Goal: Task Accomplishment & Management: Manage account settings

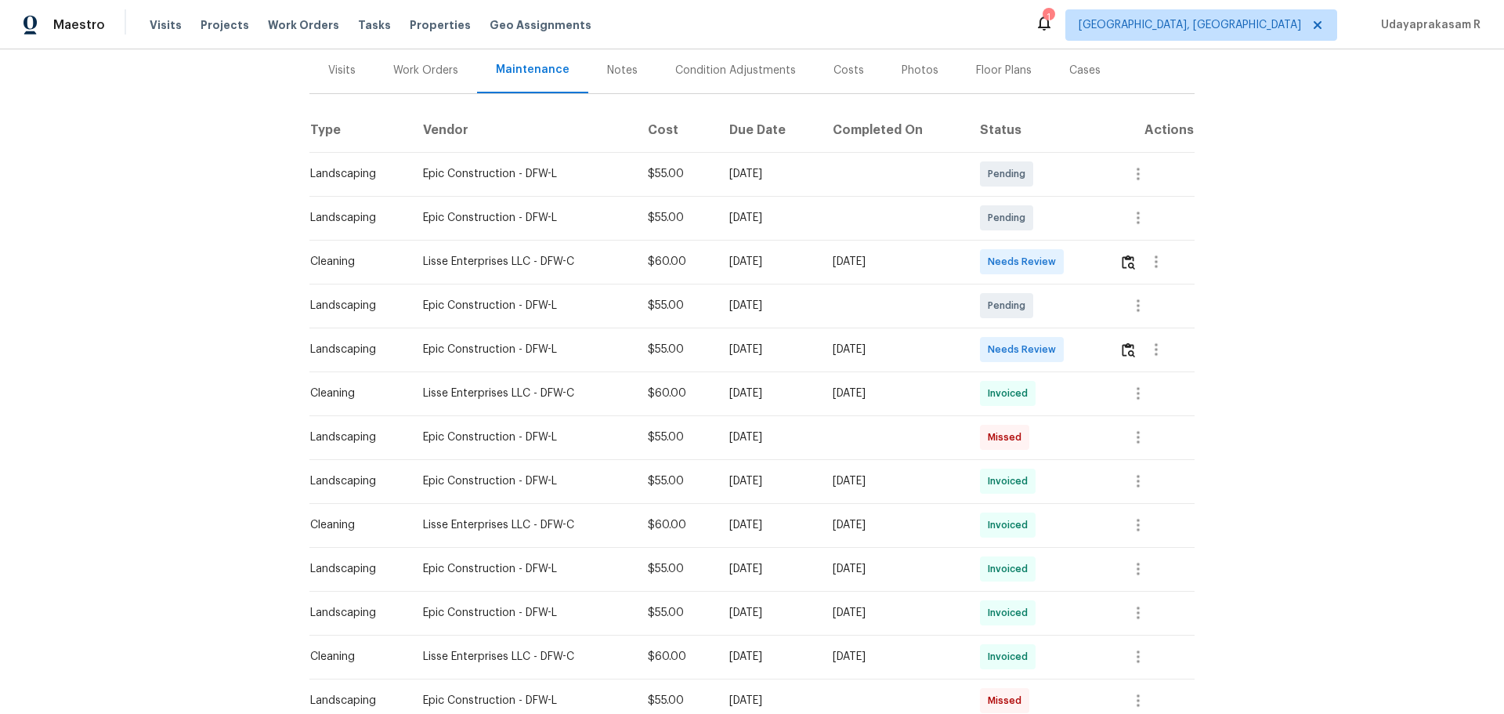
scroll to position [157, 0]
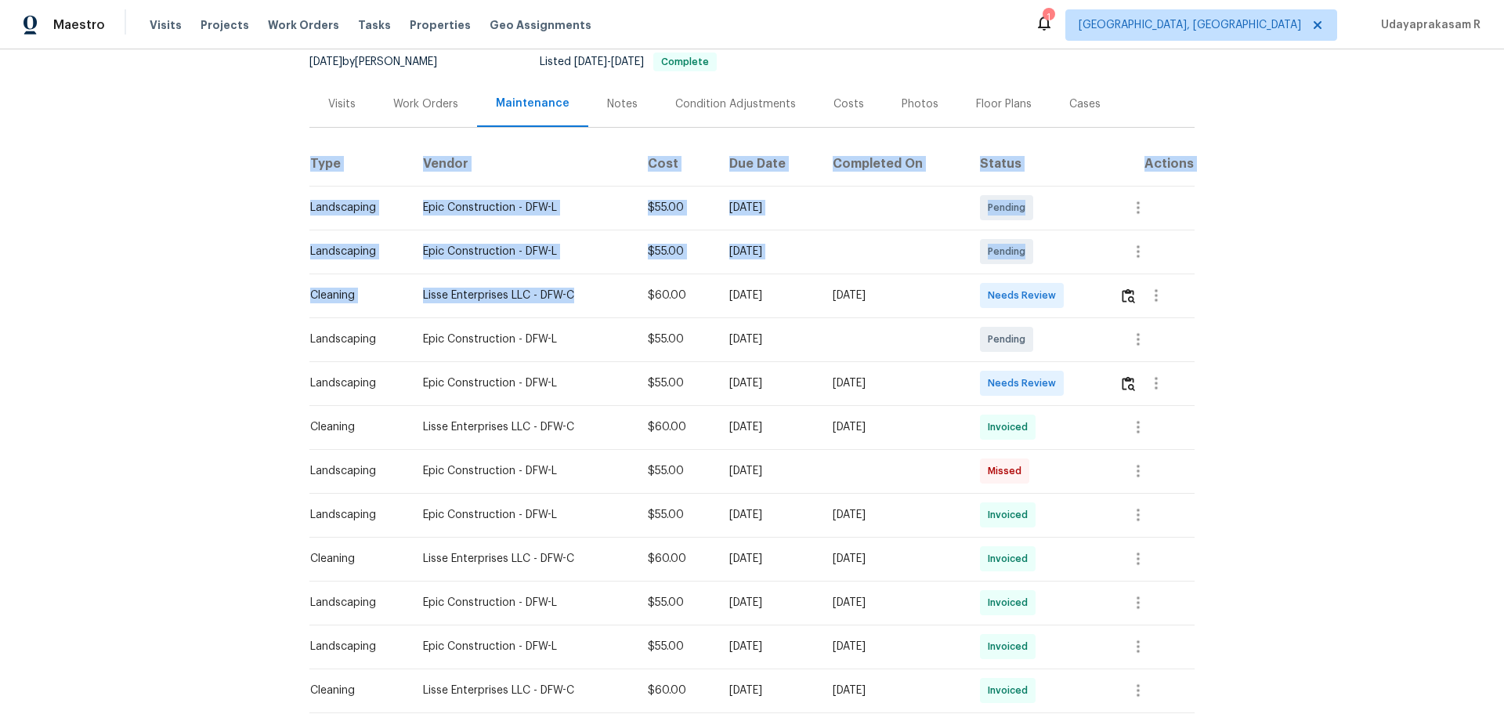
drag, startPoint x: 291, startPoint y: 294, endPoint x: 594, endPoint y: 306, distance: 302.7
click at [594, 306] on div "Back to all projects [STREET_ADDRESS] 4 Beds | 2 Baths | Total: 2111 ft² | Abov…" at bounding box center [752, 381] width 1504 height 664
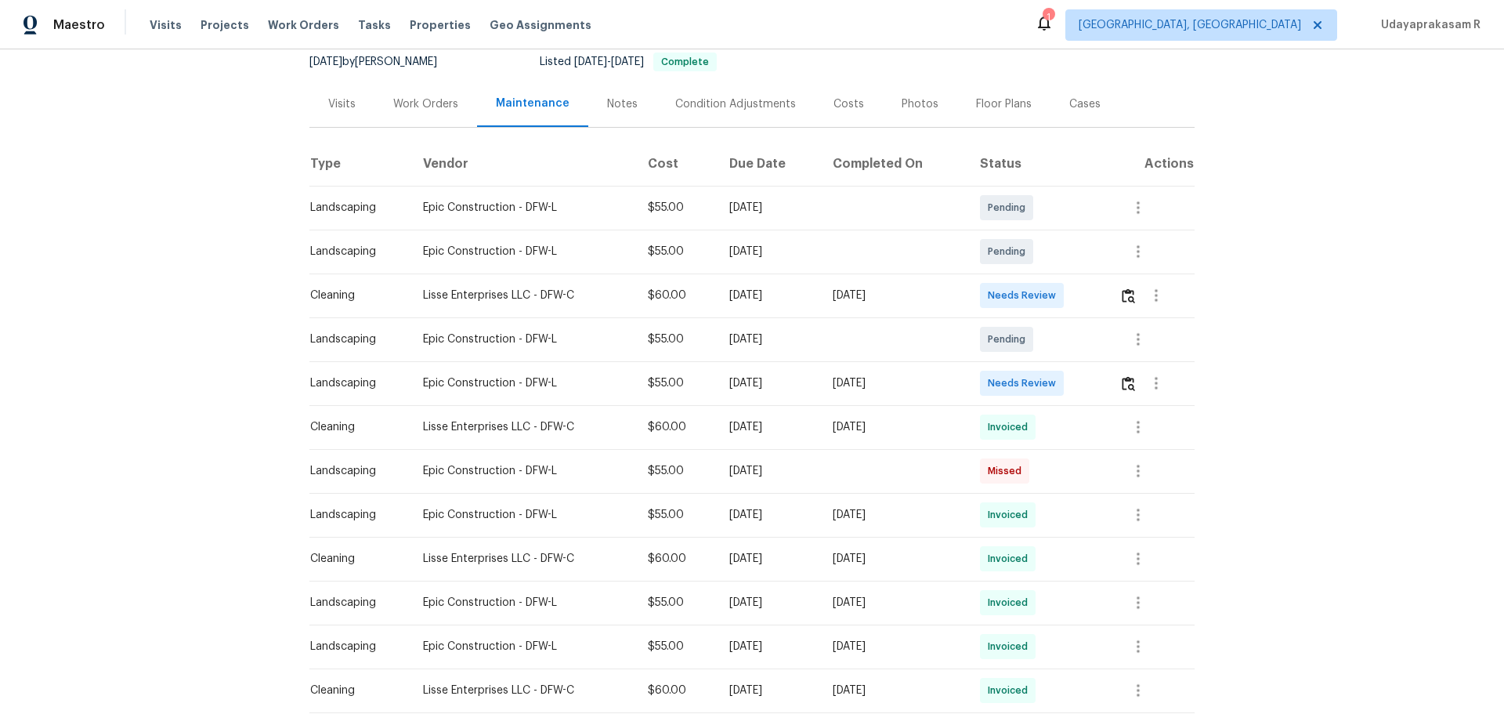
click at [563, 326] on td "Epic Construction - DFW-L" at bounding box center [523, 339] width 225 height 44
click at [1120, 291] on button "button" at bounding box center [1129, 296] width 18 height 38
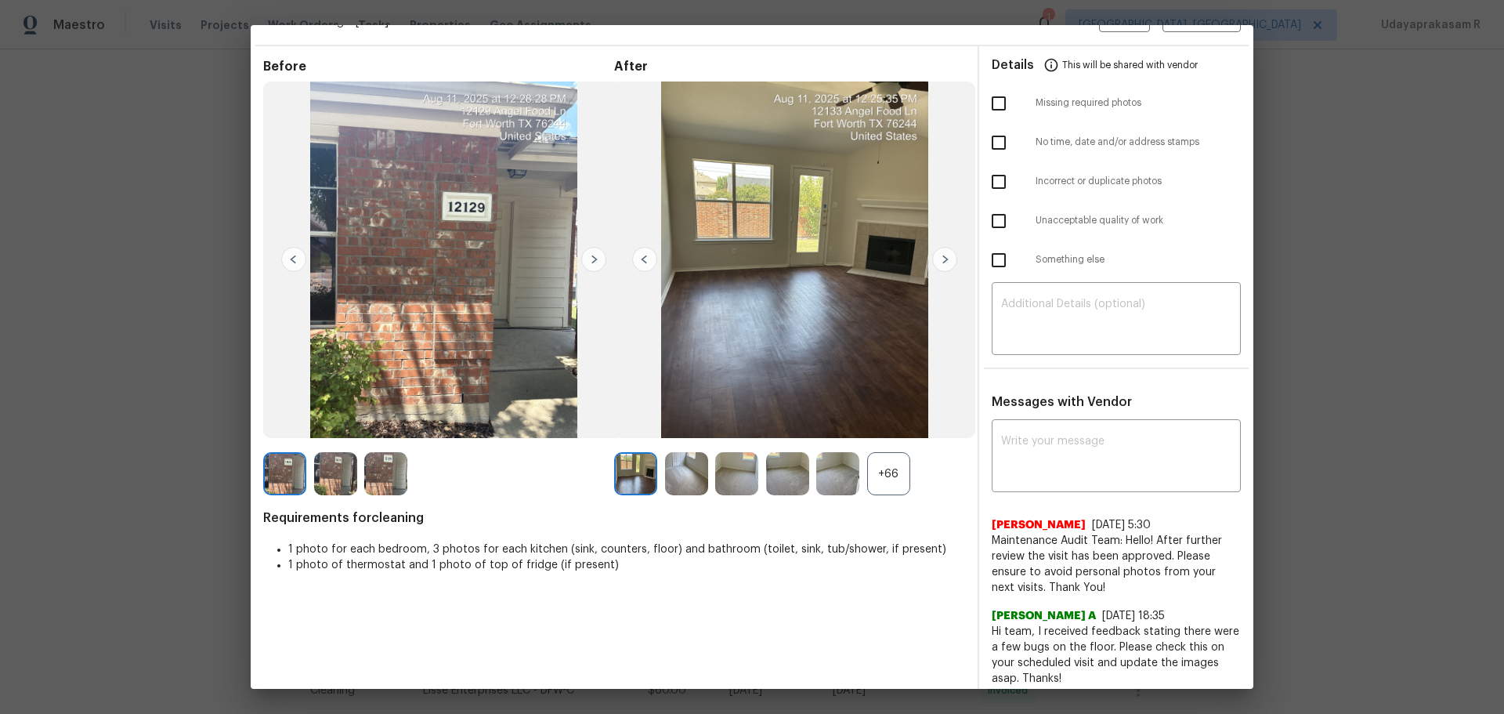
scroll to position [49, 0]
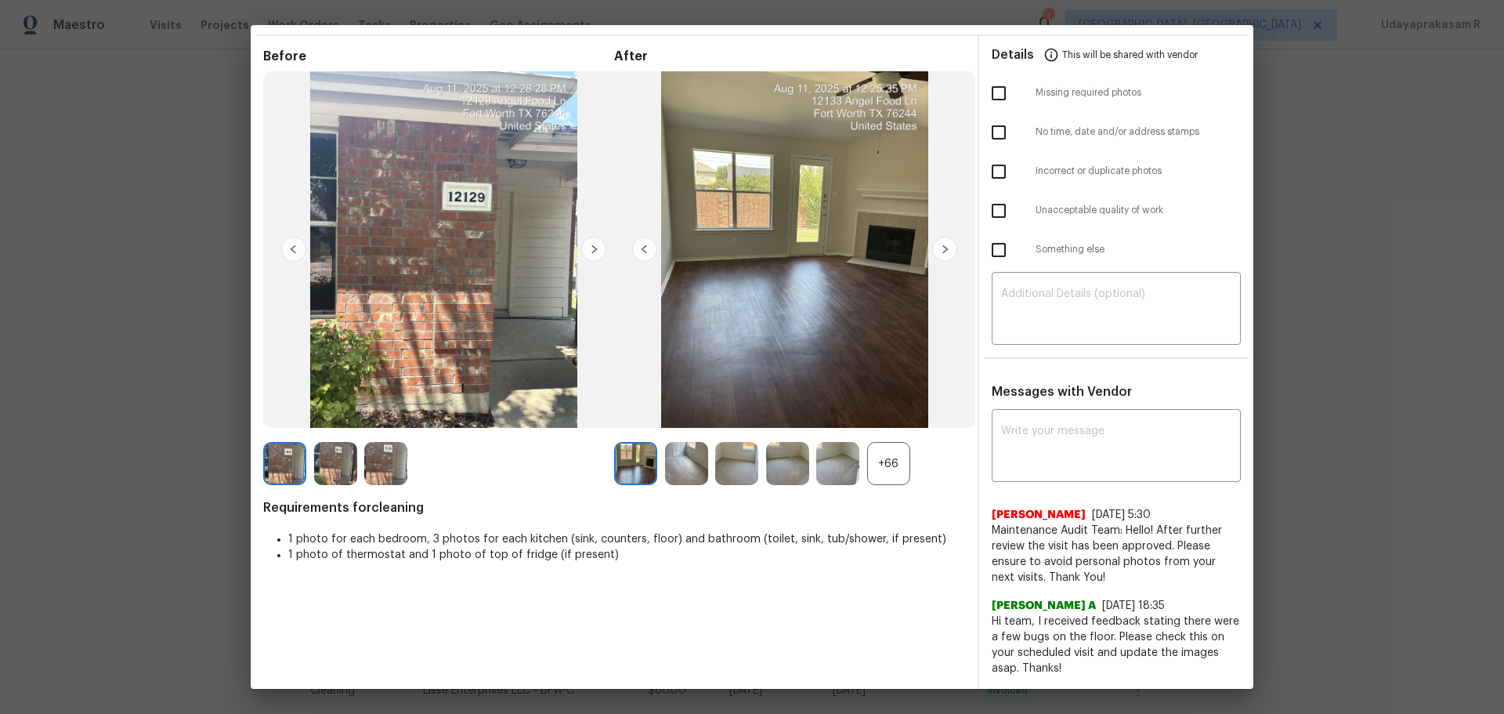
click at [869, 460] on div "+66" at bounding box center [888, 463] width 43 height 43
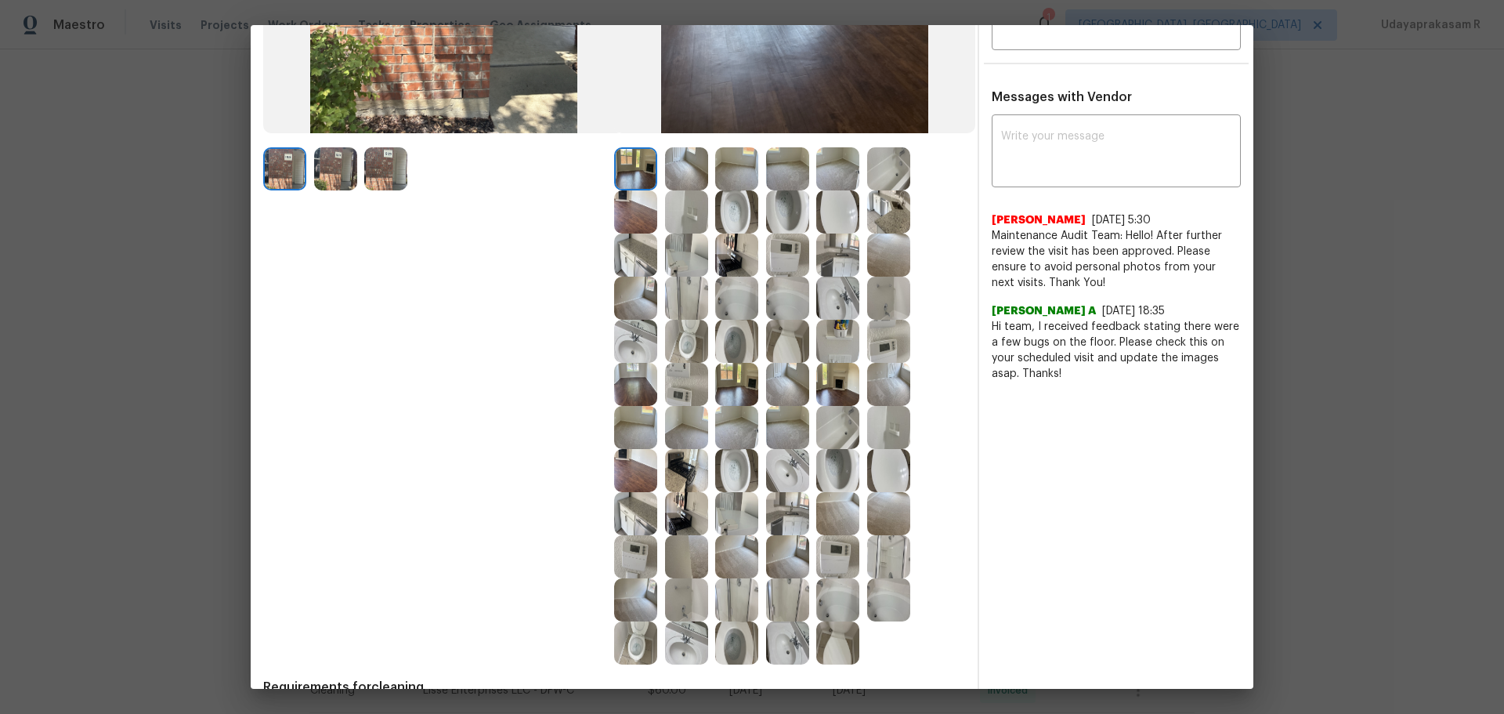
scroll to position [266, 0]
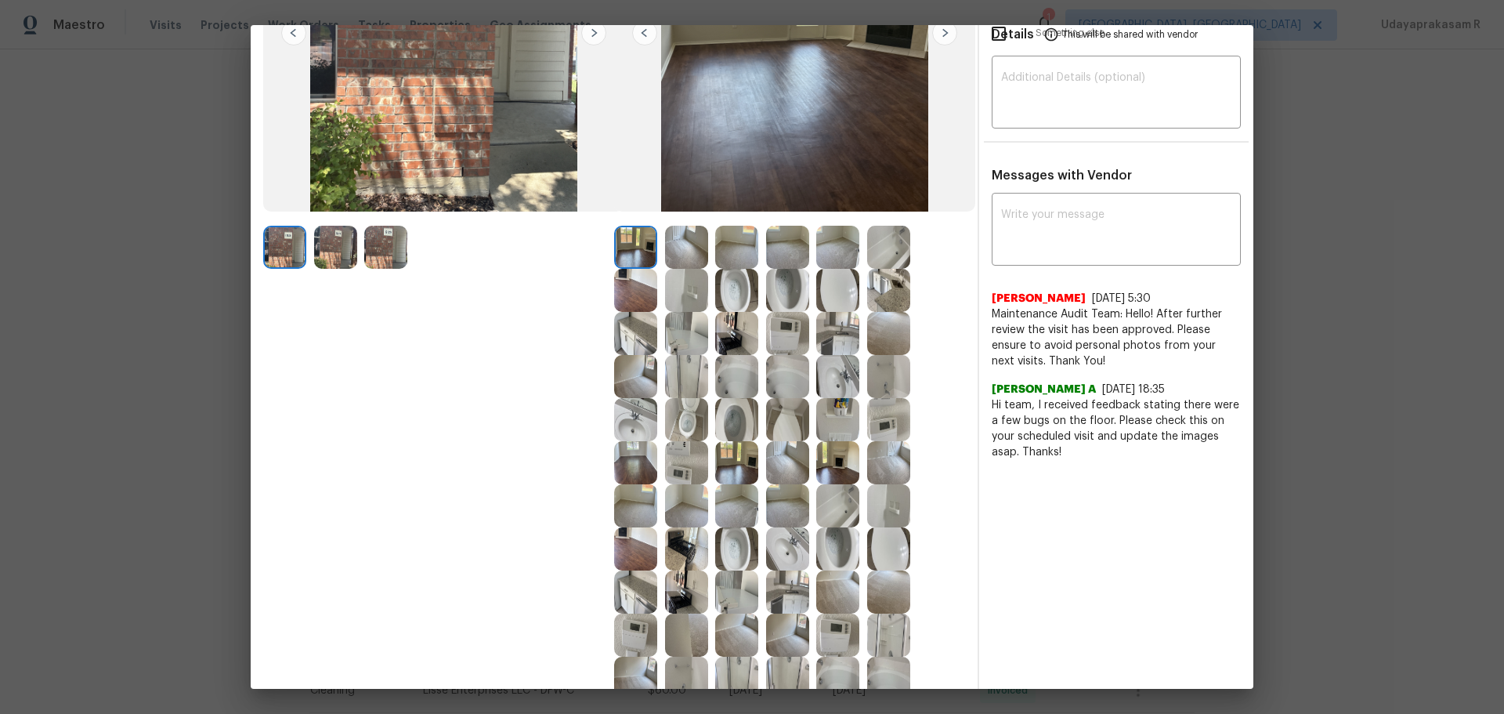
click at [882, 287] on img at bounding box center [888, 290] width 43 height 43
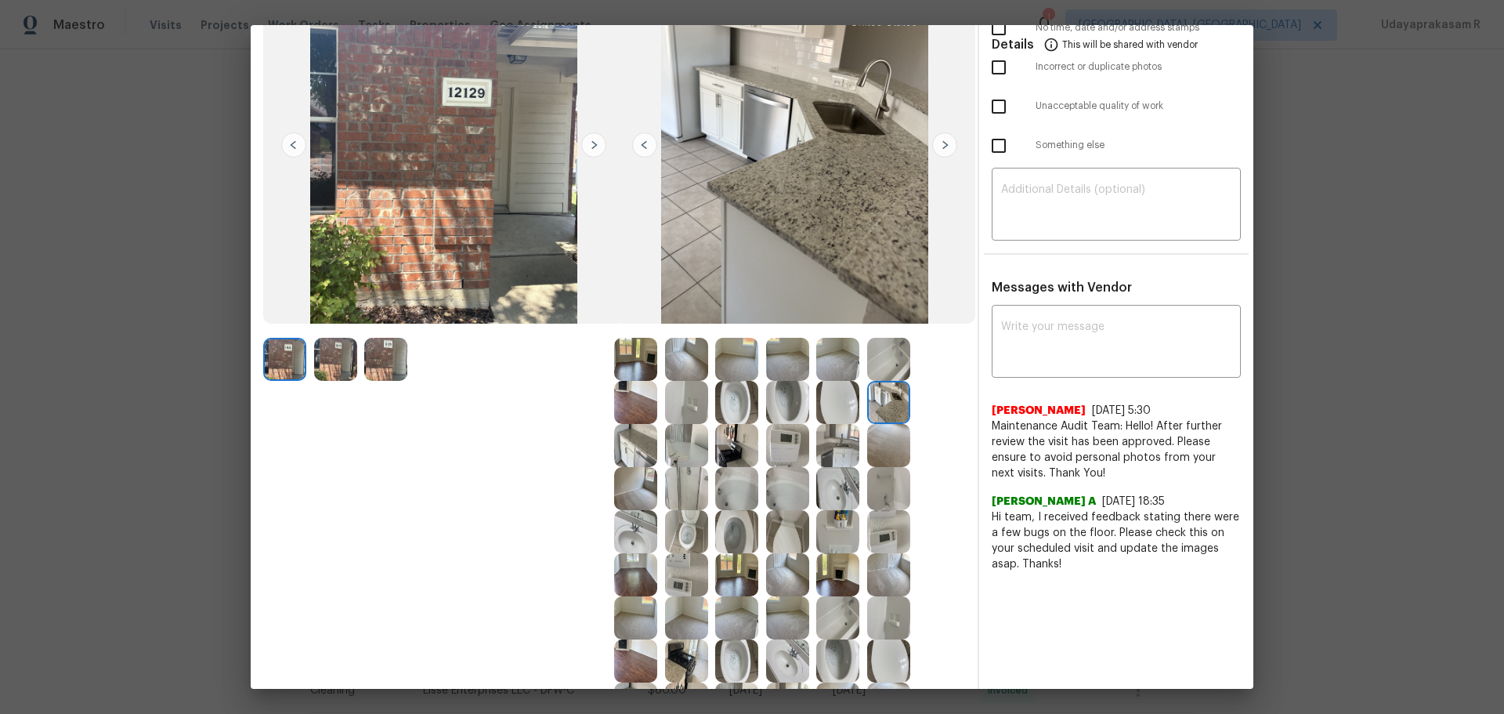
scroll to position [0, 0]
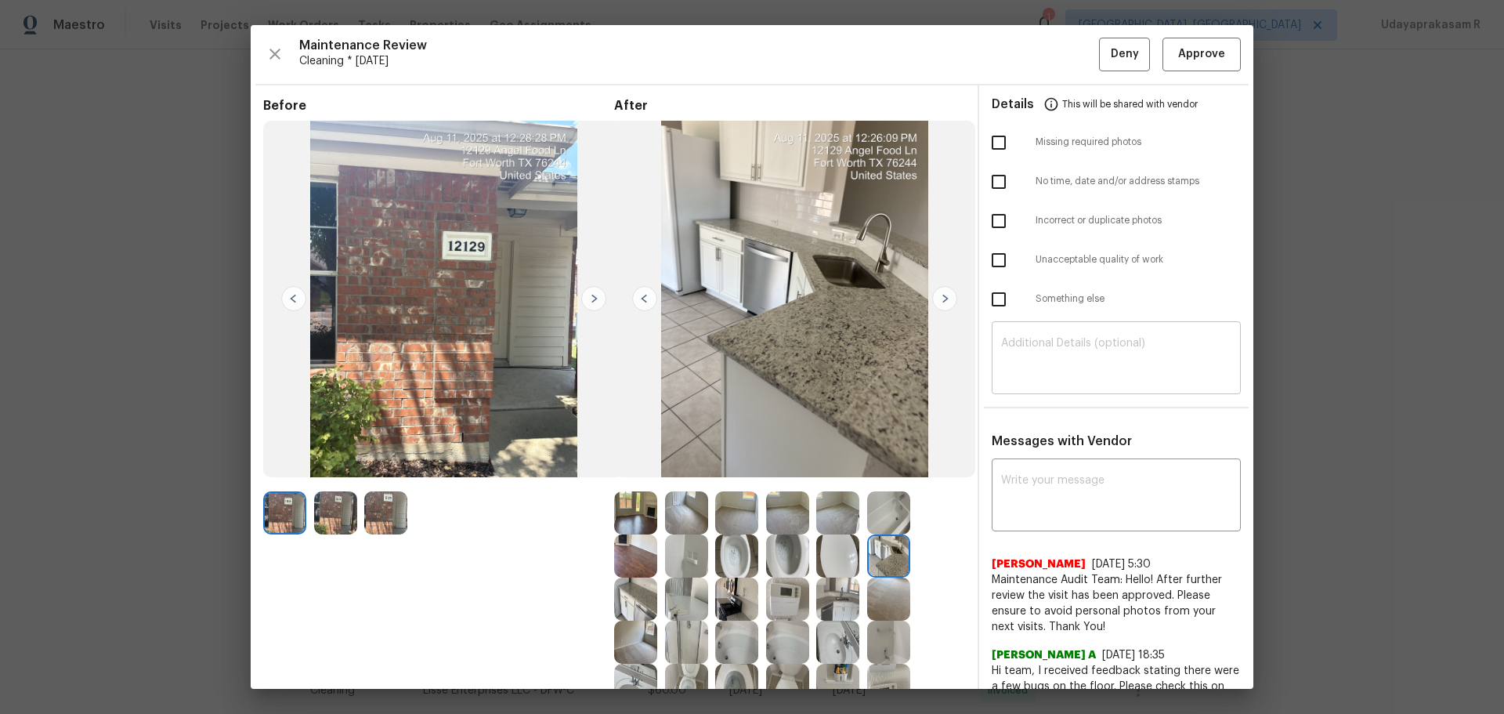
click at [1047, 362] on textarea at bounding box center [1116, 360] width 230 height 44
paste textarea "Maintenance Audit Team: Hello! Unfortunately, this cleaning visit completed on …"
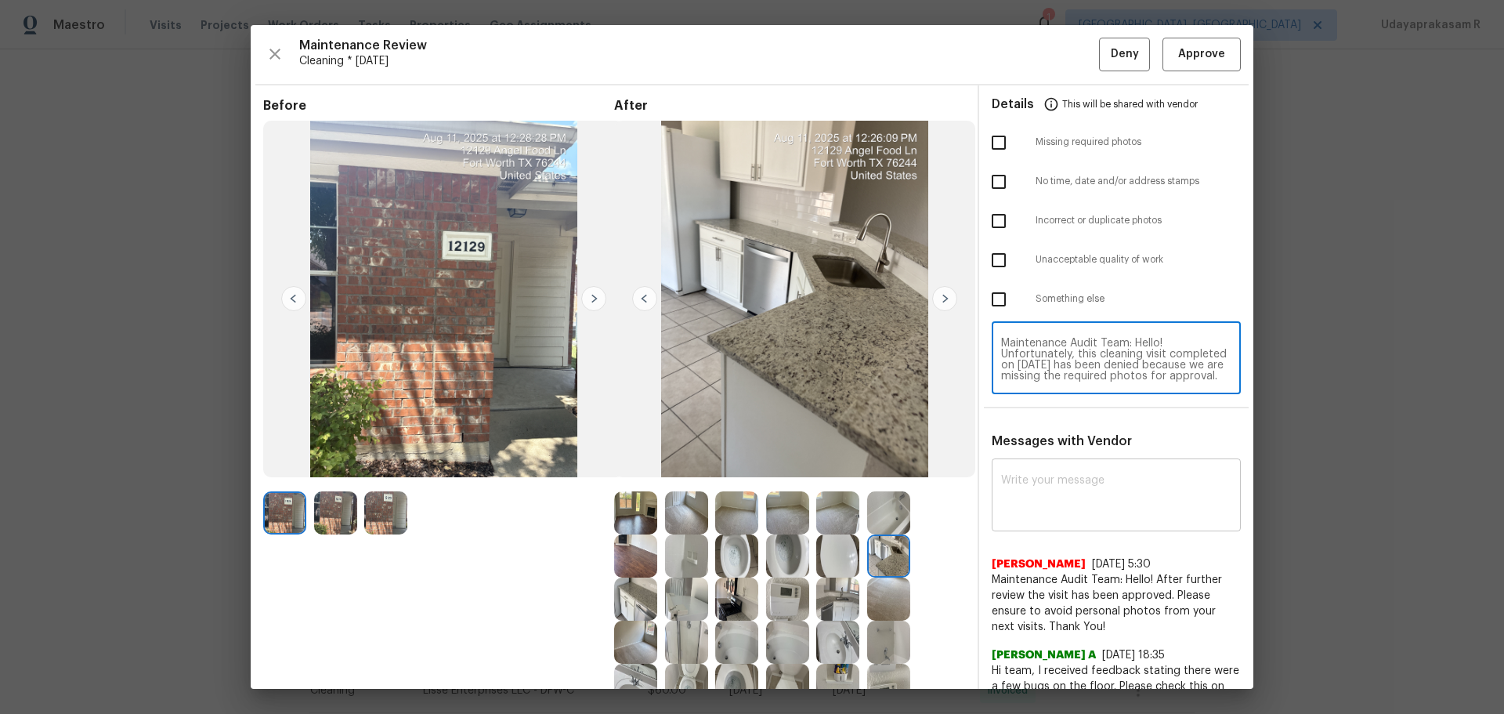
type textarea "Maintenance Audit Team: Hello! Unfortunately, this cleaning visit completed on …"
click at [1083, 512] on textarea at bounding box center [1116, 497] width 230 height 44
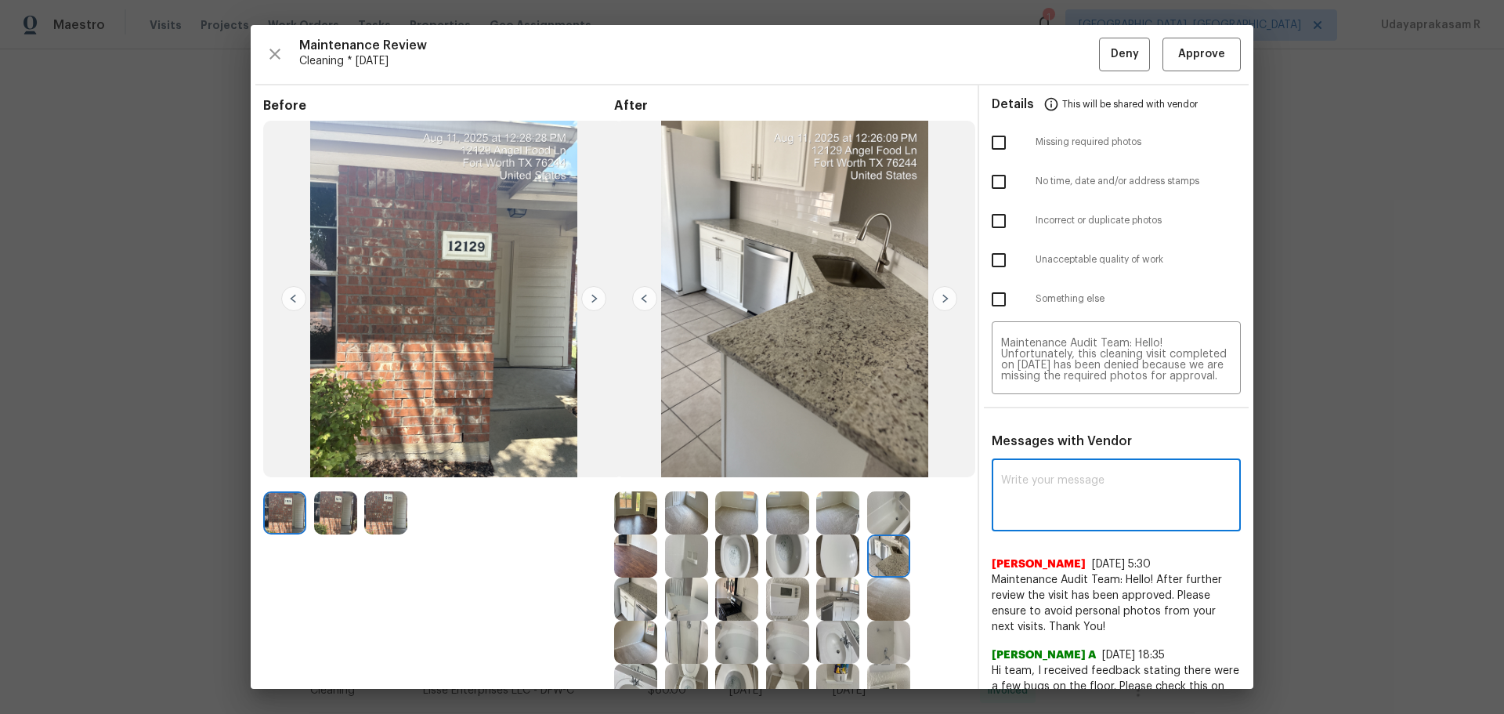
paste textarea "Maintenance Audit Team: Hello! Unfortunately, this cleaning visit completed on …"
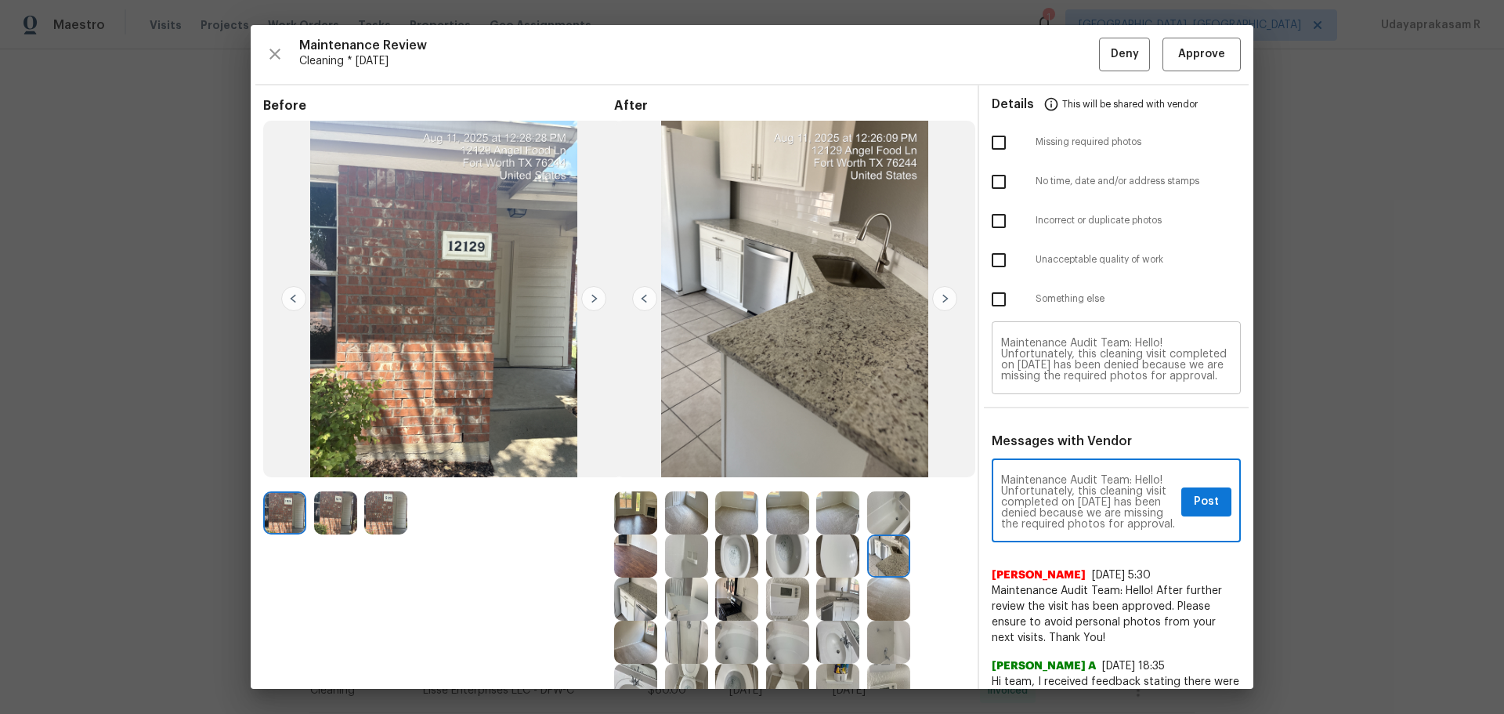
type textarea "Maintenance Audit Team: Hello! Unfortunately, this cleaning visit completed on …"
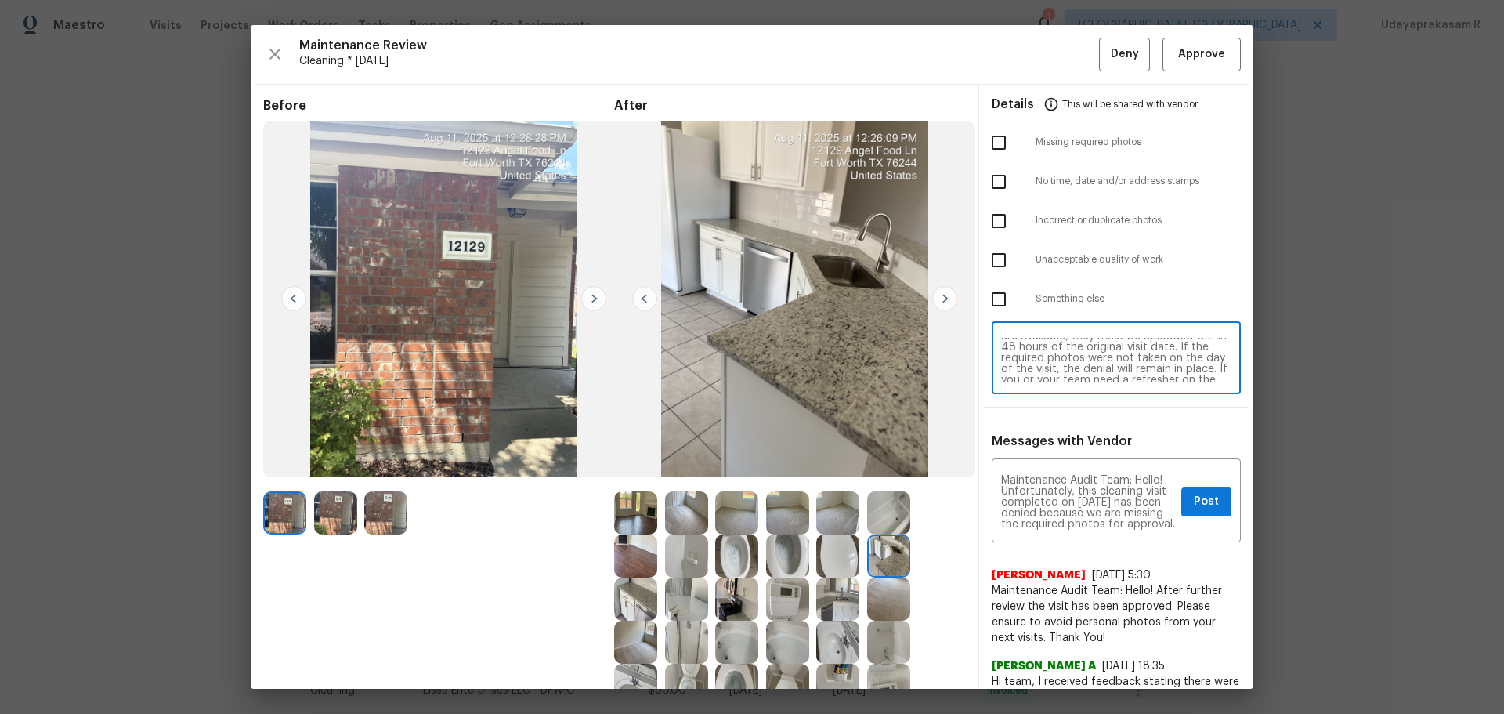
scroll to position [125, 0]
click at [991, 147] on input "checkbox" at bounding box center [999, 142] width 33 height 33
checkbox input "true"
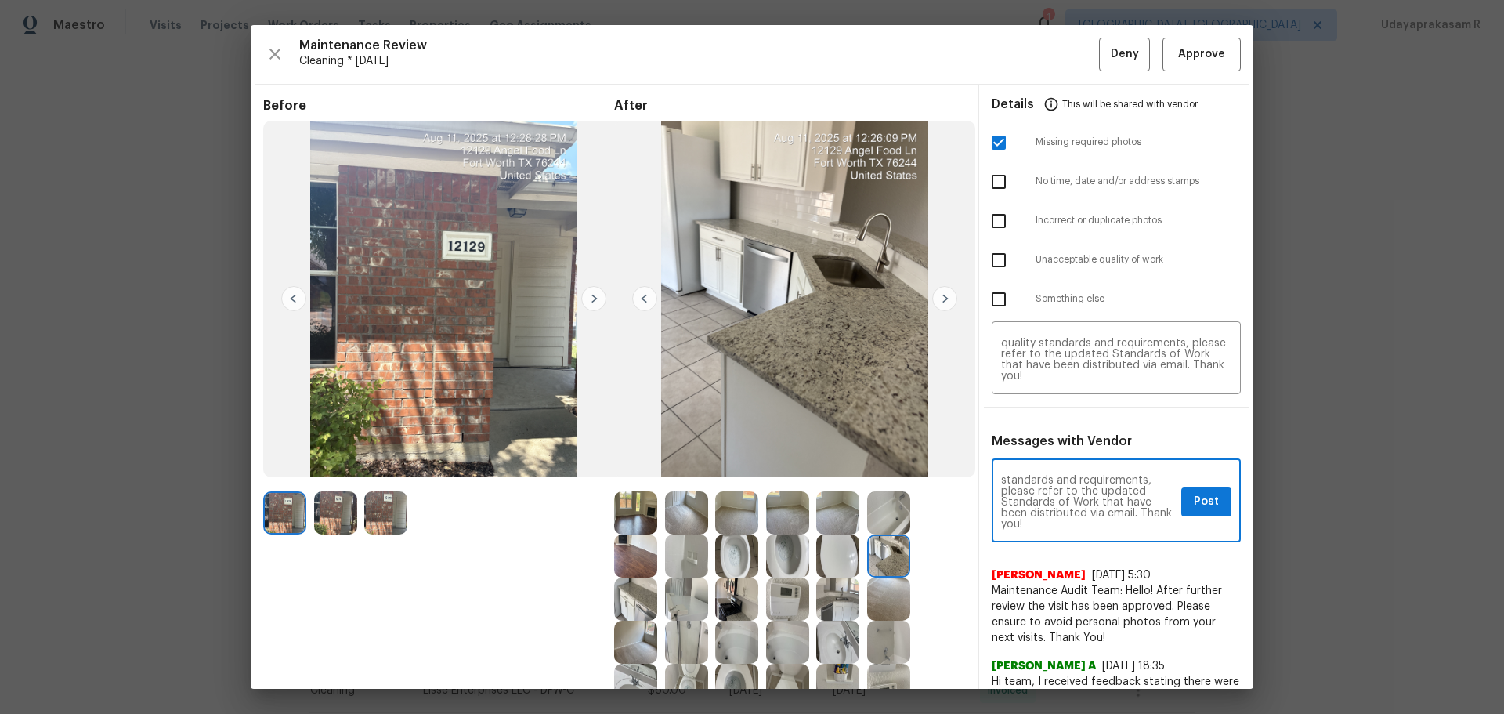
scroll to position [219, 0]
click at [1182, 512] on button "Post" at bounding box center [1207, 501] width 50 height 29
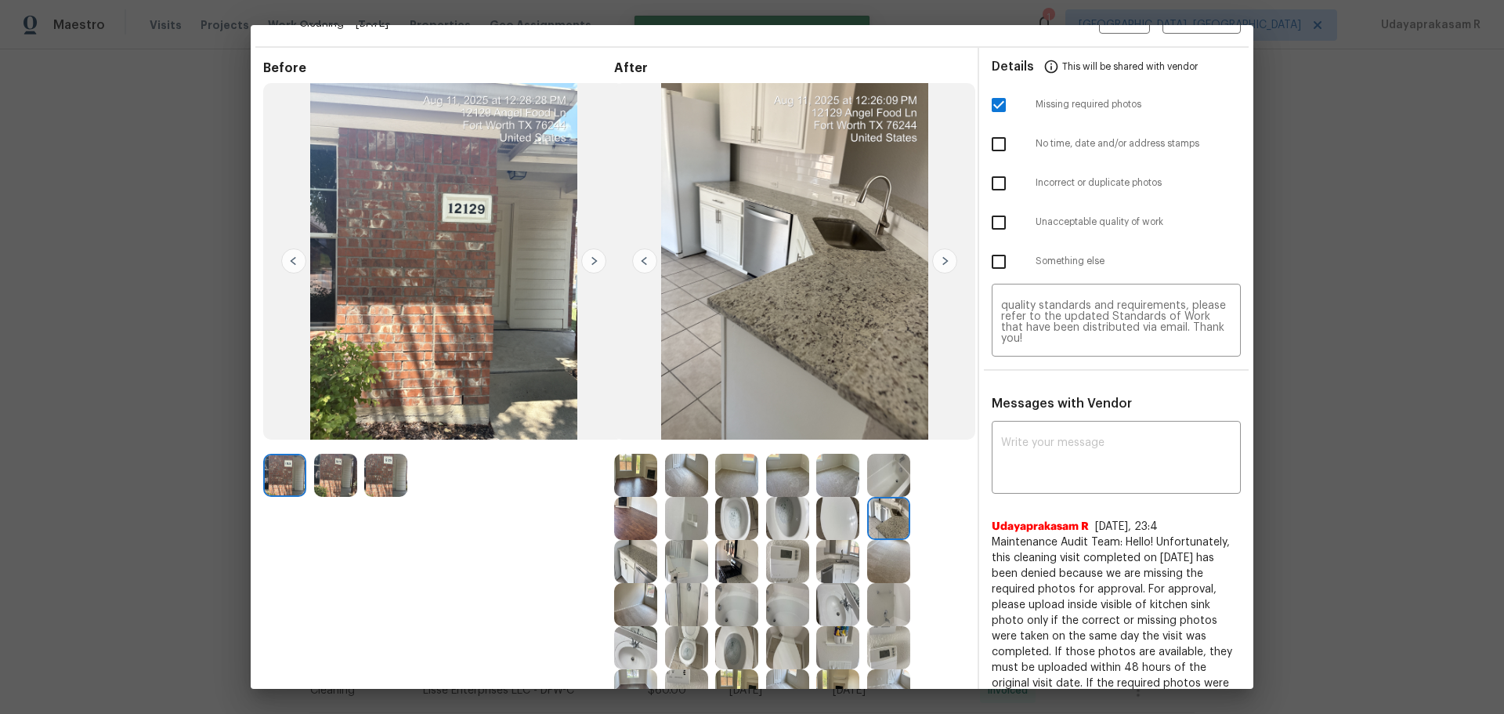
scroll to position [0, 0]
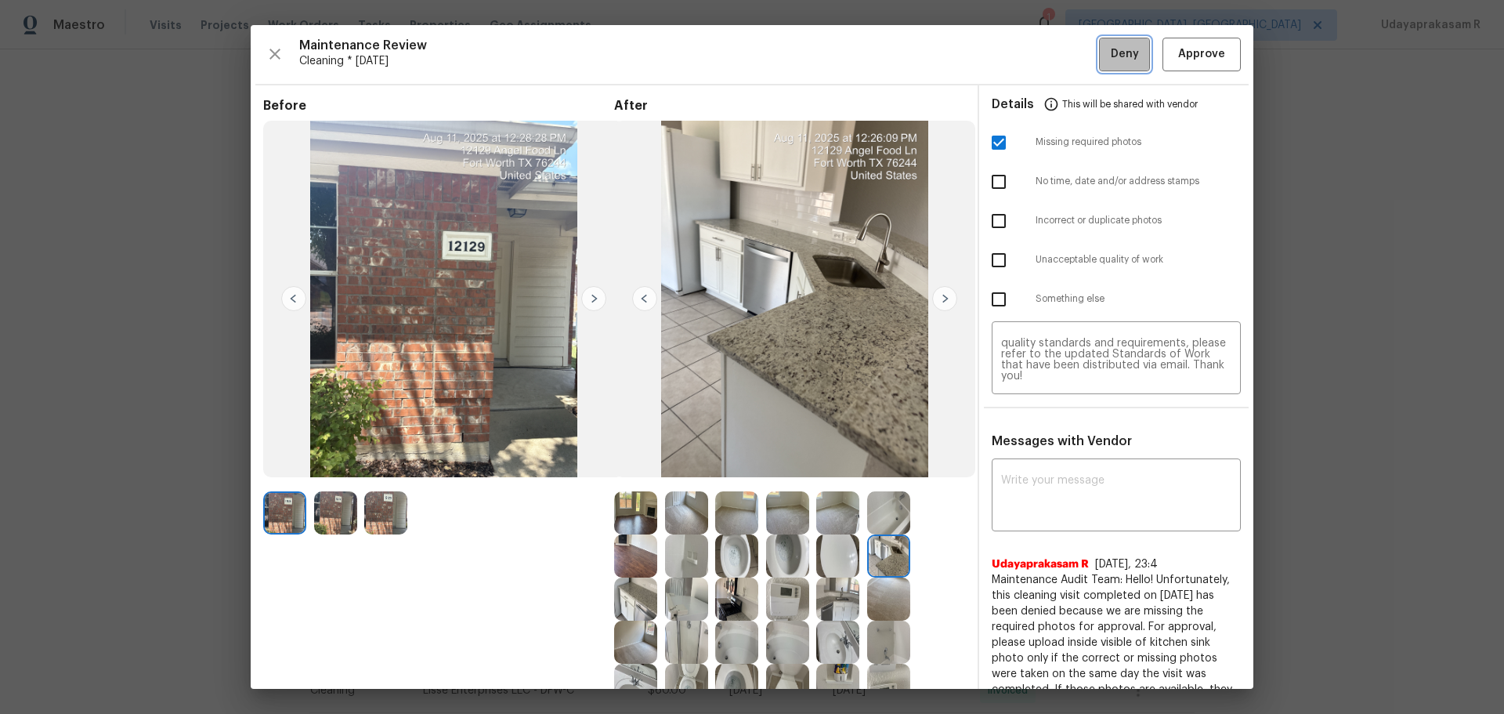
click at [1099, 54] on button "Deny" at bounding box center [1124, 55] width 51 height 34
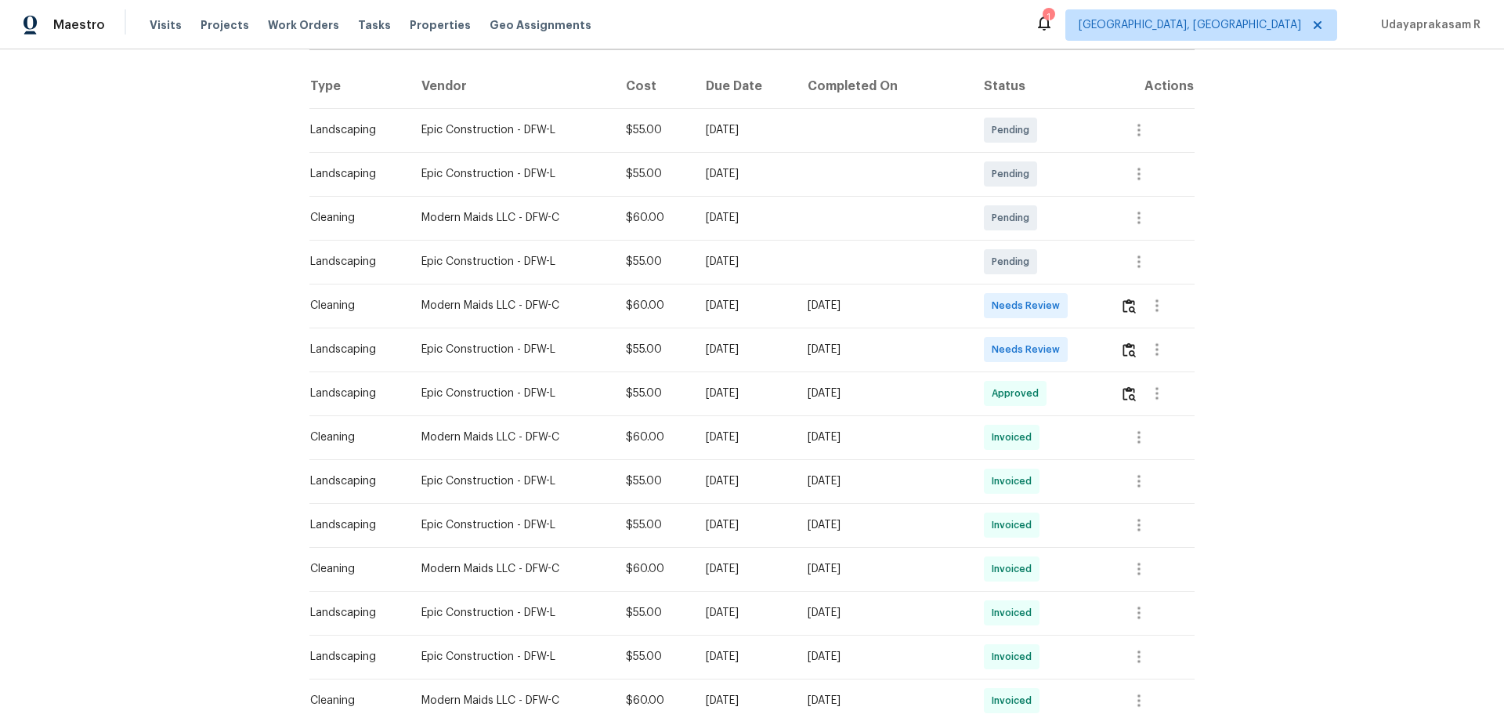
scroll to position [235, 0]
drag, startPoint x: 306, startPoint y: 306, endPoint x: 874, endPoint y: 306, distance: 568.1
click at [874, 306] on tr "Cleaning Modern Maids LLC - DFW-C $60.00 Mon, Aug 04 2025 Mon, Aug 11 2025 Need…" at bounding box center [752, 305] width 885 height 44
click at [939, 315] on td "[DATE]" at bounding box center [883, 305] width 176 height 44
click at [1070, 300] on img "button" at bounding box center [1129, 305] width 13 height 15
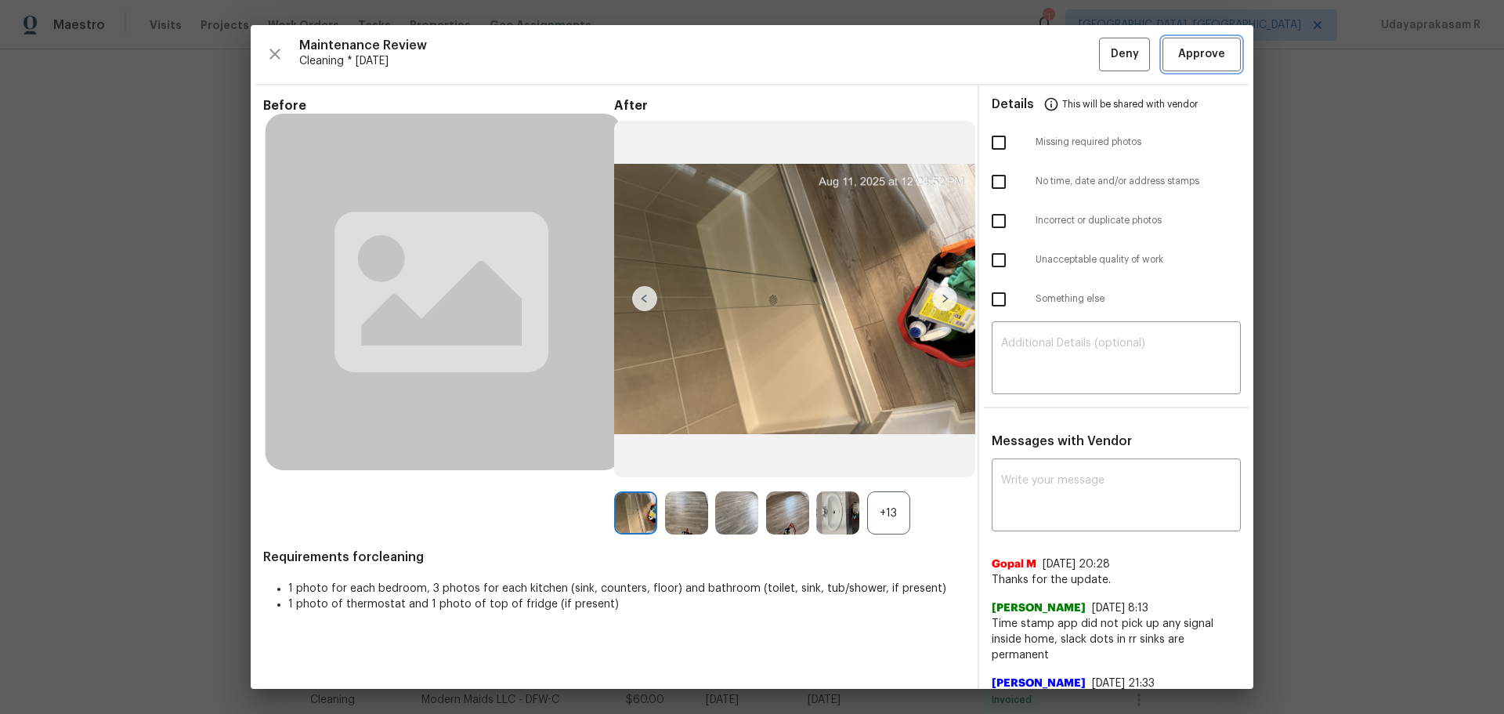
click at [1070, 56] on span "Approve" at bounding box center [1201, 55] width 47 height 20
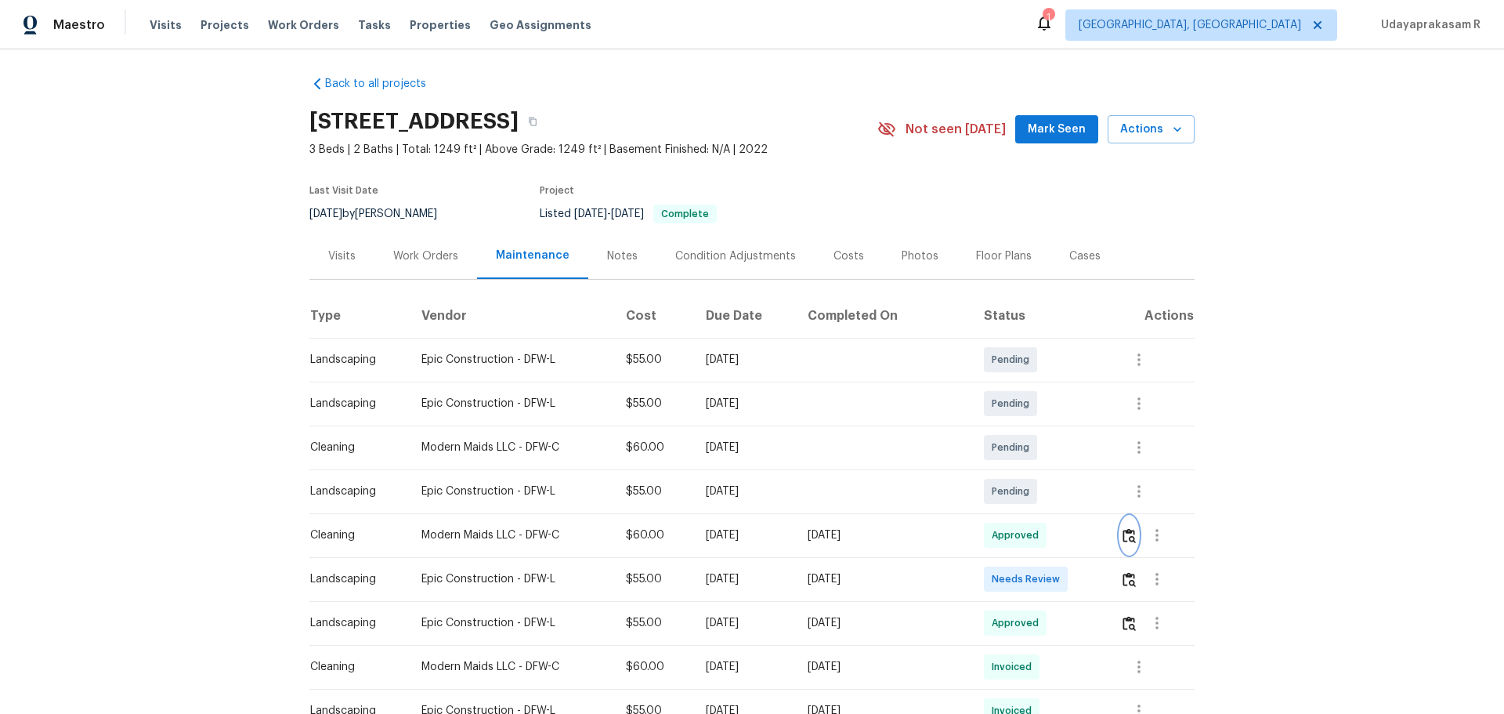
scroll to position [0, 0]
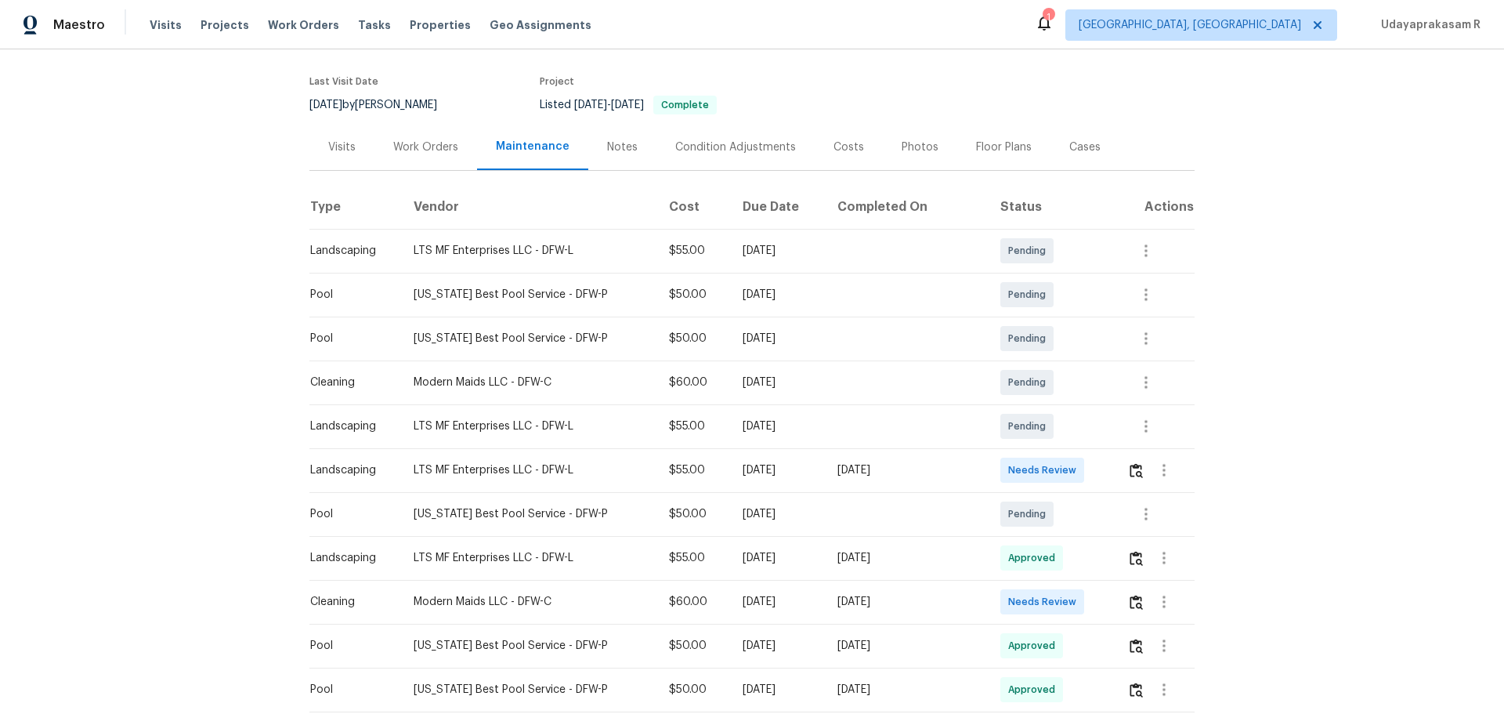
scroll to position [235, 0]
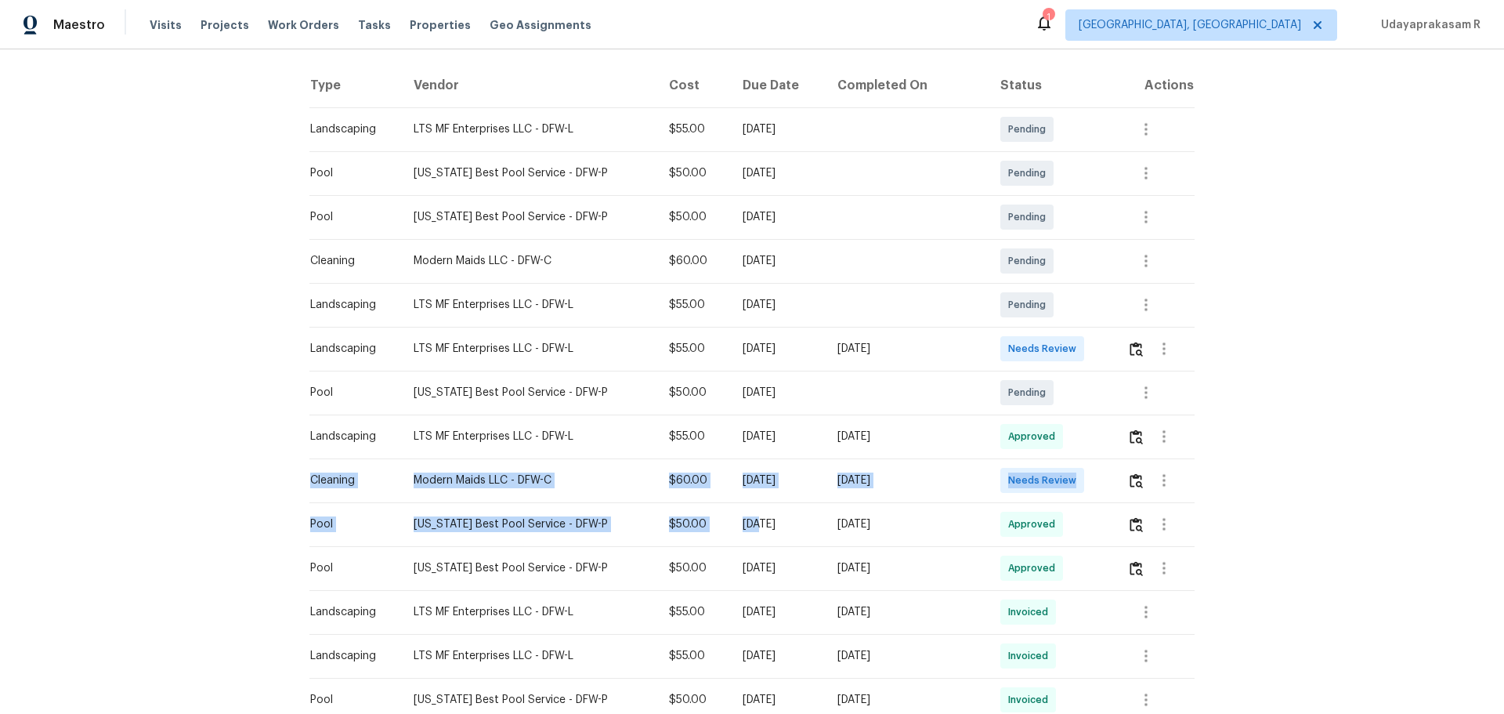
drag, startPoint x: 305, startPoint y: 479, endPoint x: 730, endPoint y: 512, distance: 426.7
click at [730, 469] on tbody "Landscaping LTS MF Enterprises LLC - DFW-L $55.00 Mon, Aug 25 2025 Pending Pool…" at bounding box center [752, 655] width 885 height 1097
click at [863, 469] on td "[DATE]" at bounding box center [906, 480] width 163 height 44
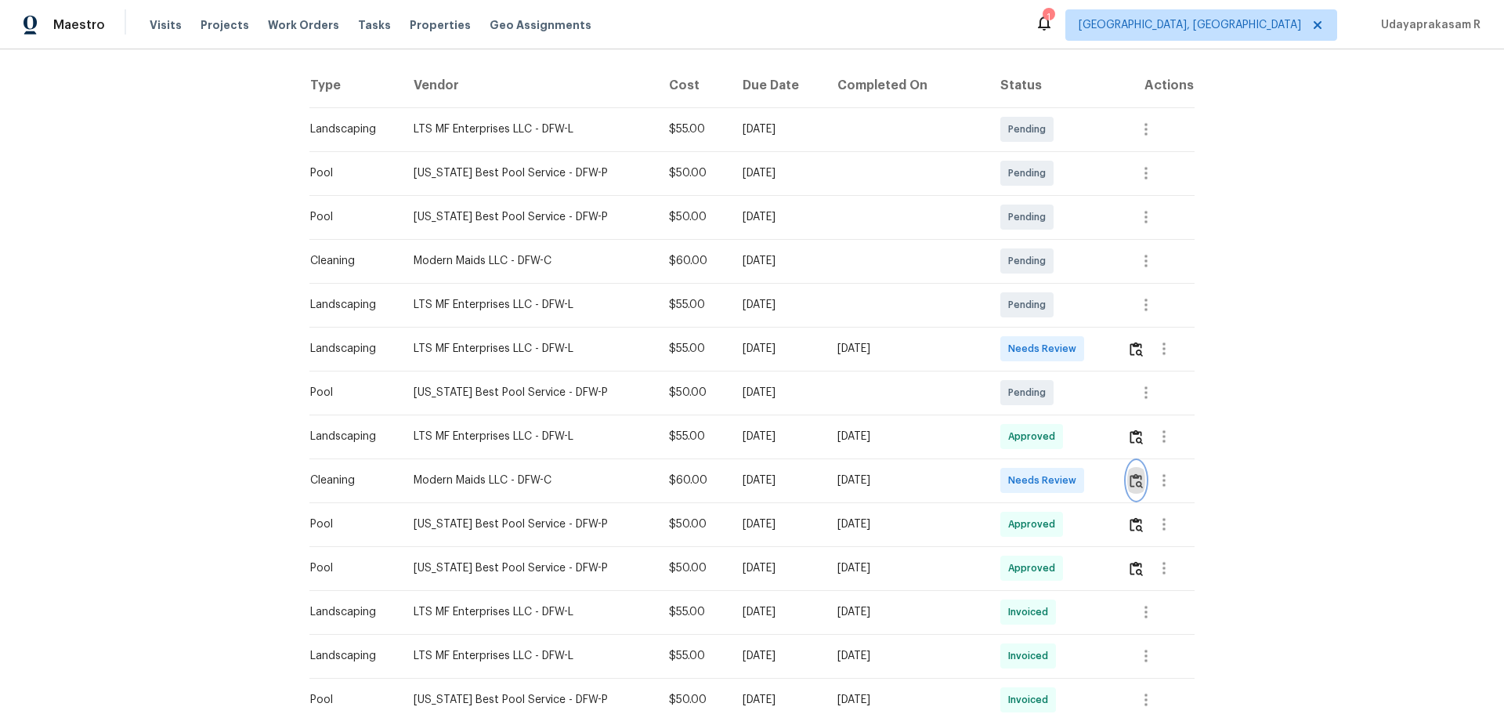
click at [1070, 469] on button "button" at bounding box center [1137, 481] width 18 height 38
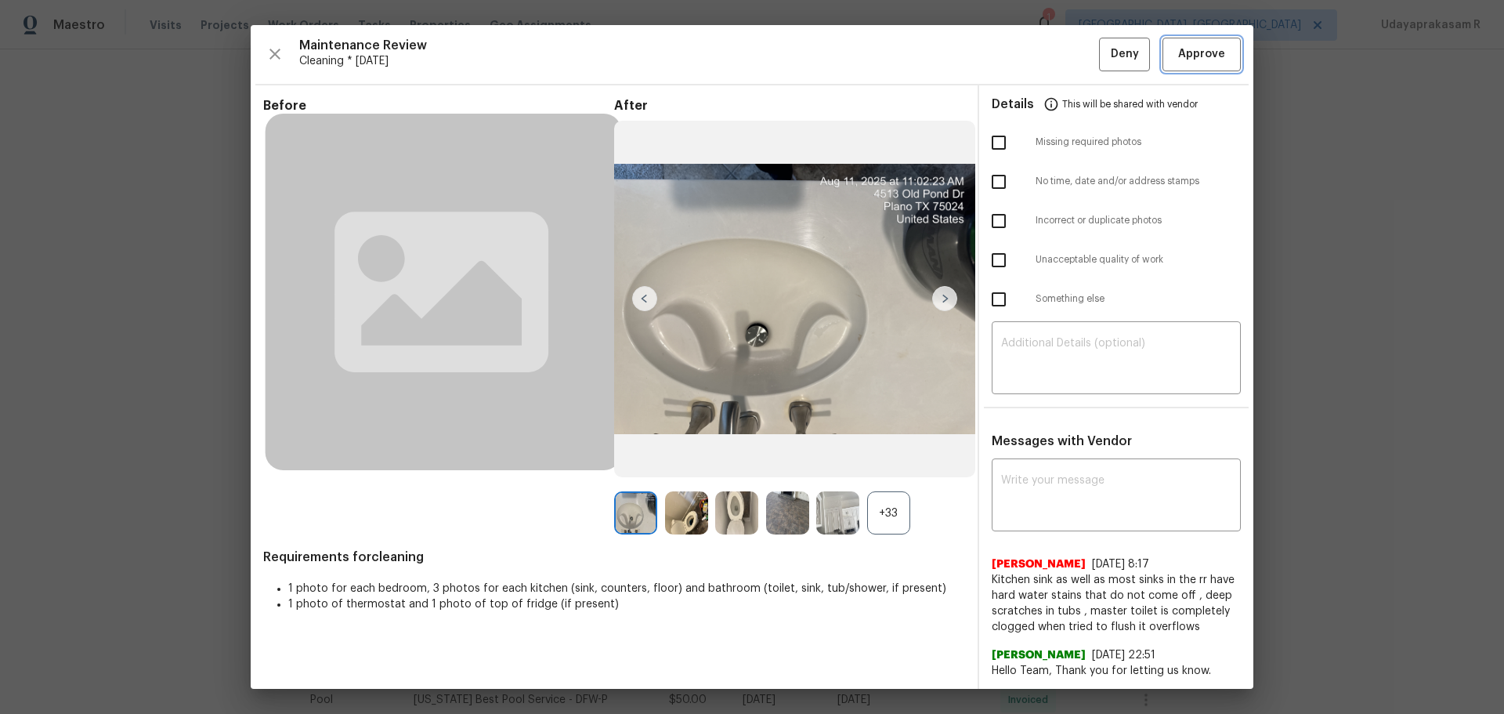
click at [1070, 60] on span "Approve" at bounding box center [1201, 55] width 47 height 20
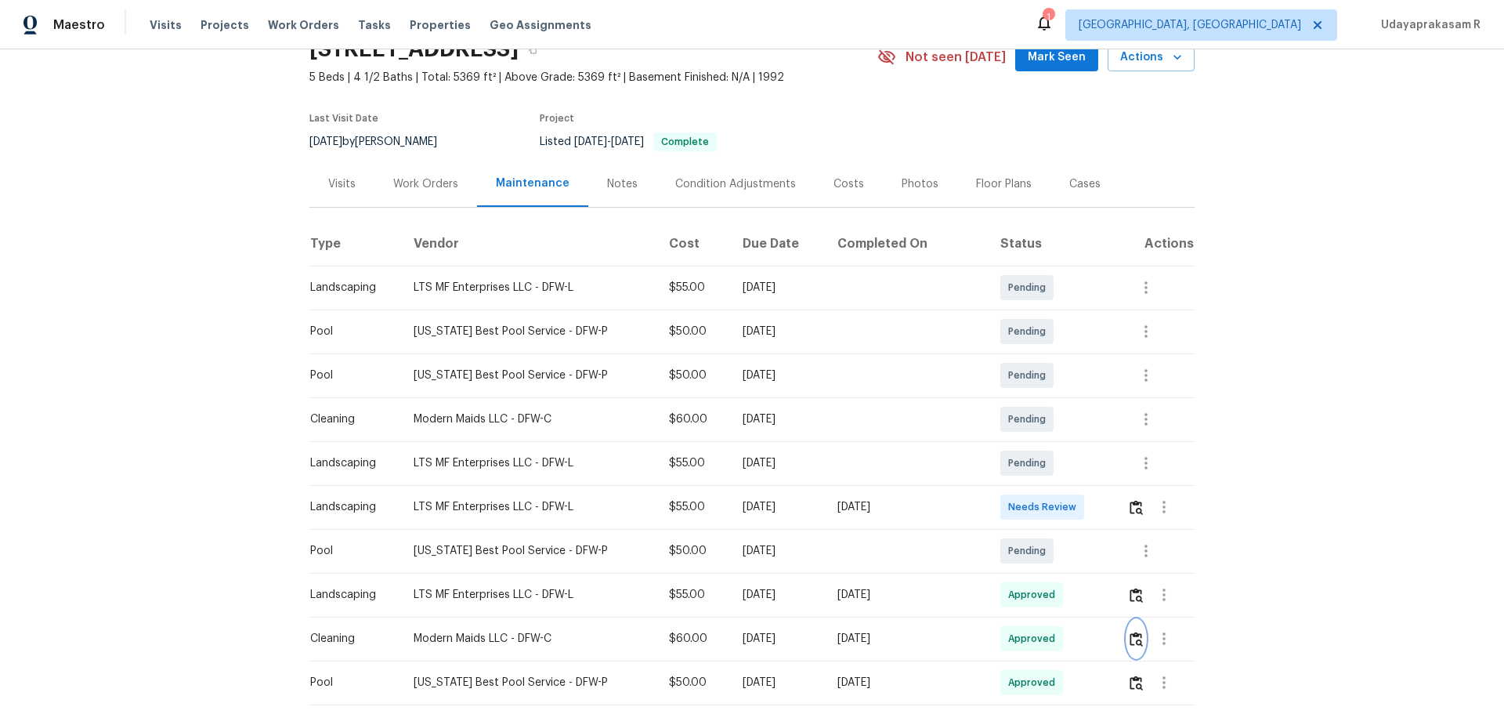
scroll to position [0, 0]
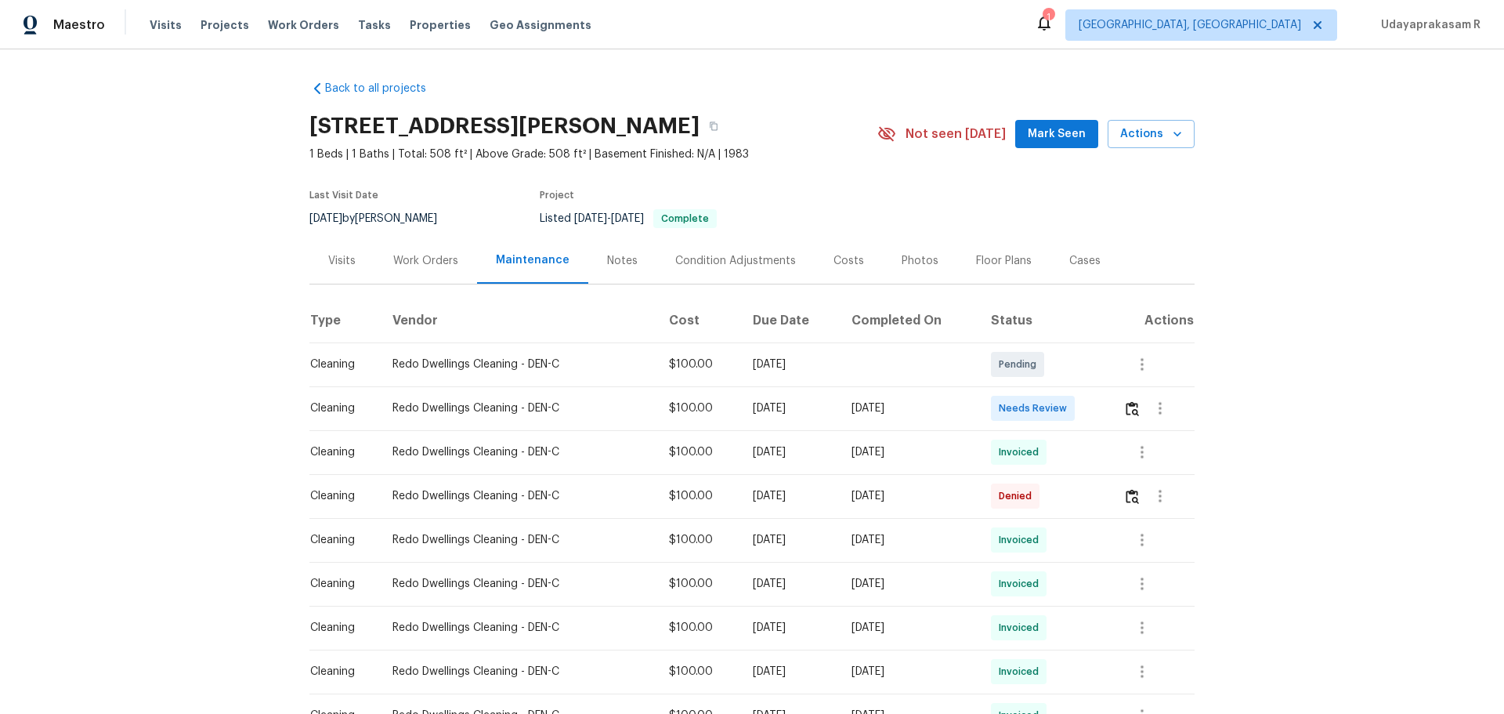
scroll to position [78, 0]
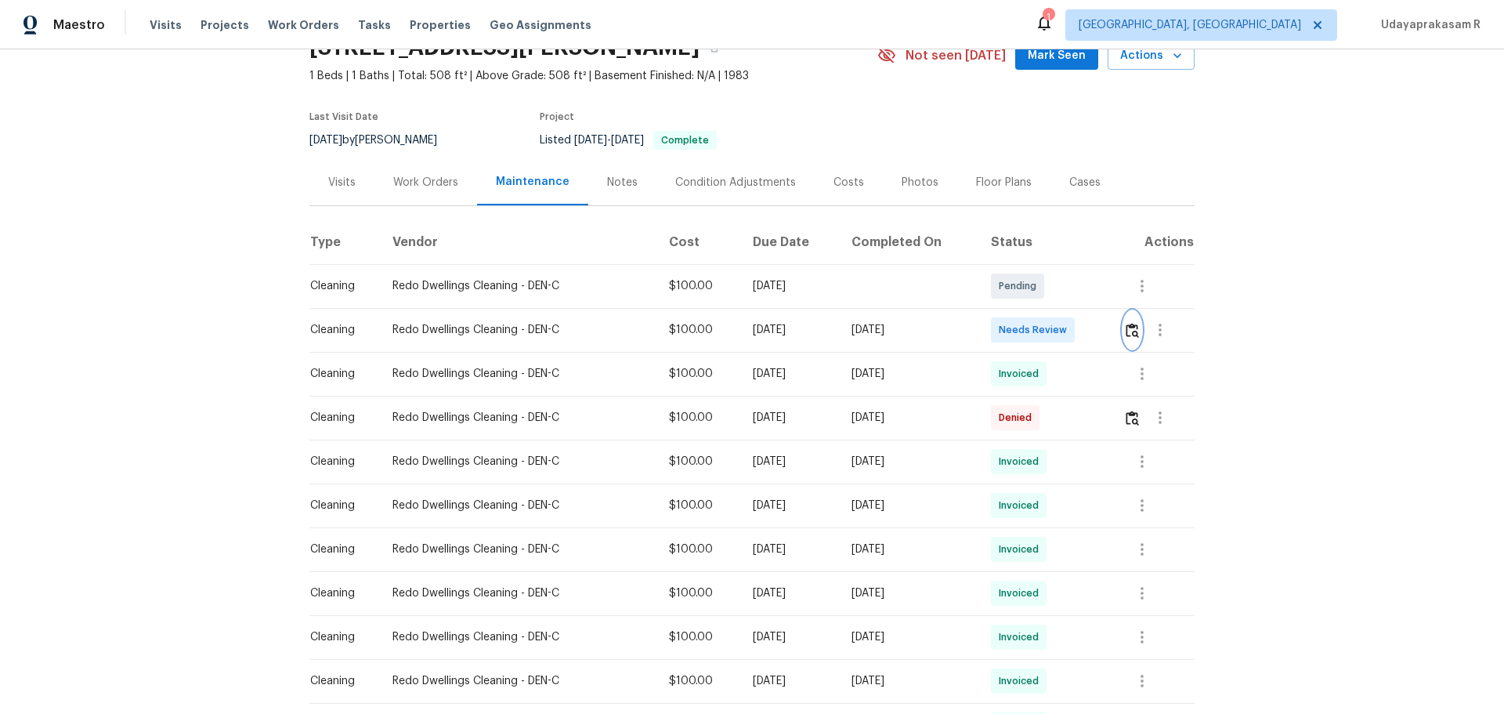
click at [1070, 332] on img "button" at bounding box center [1132, 330] width 13 height 15
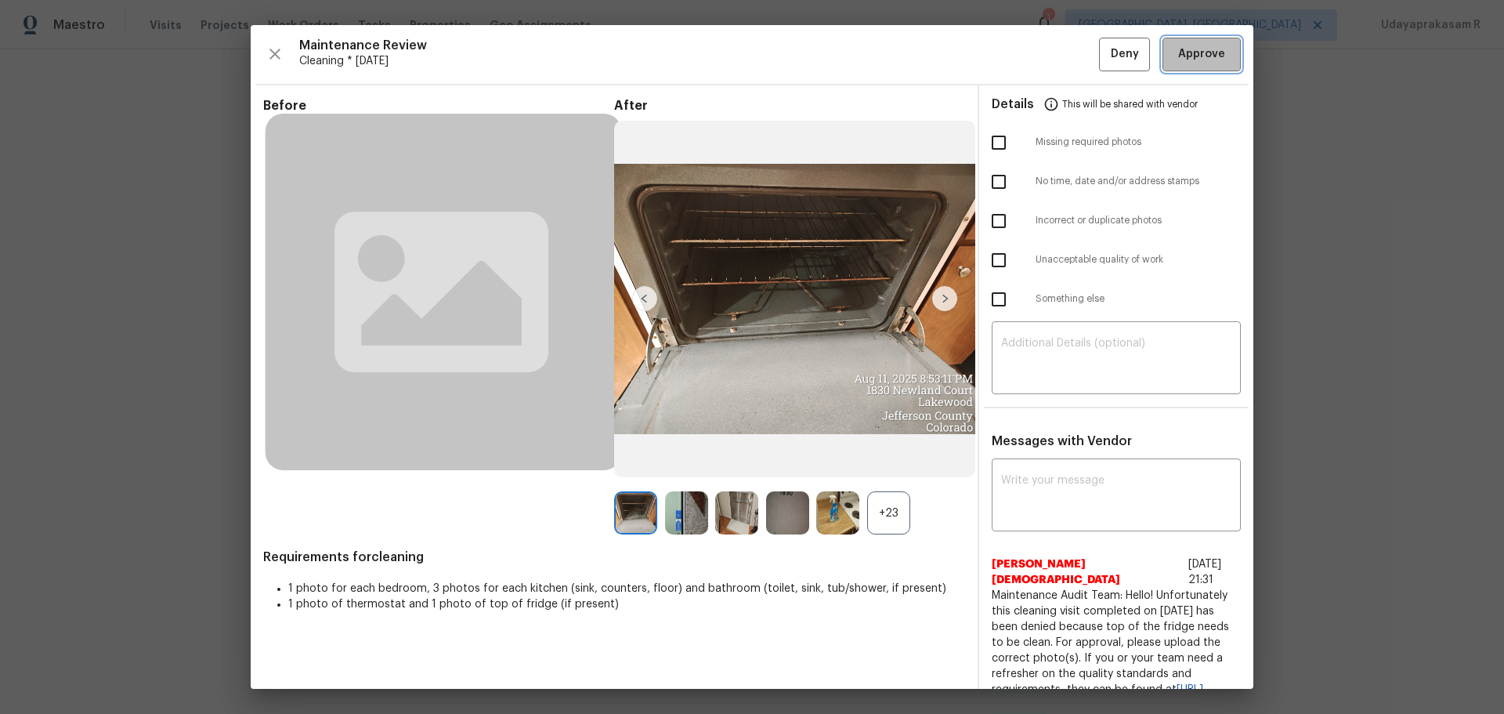
click at [1070, 54] on span "Approve" at bounding box center [1201, 55] width 53 height 20
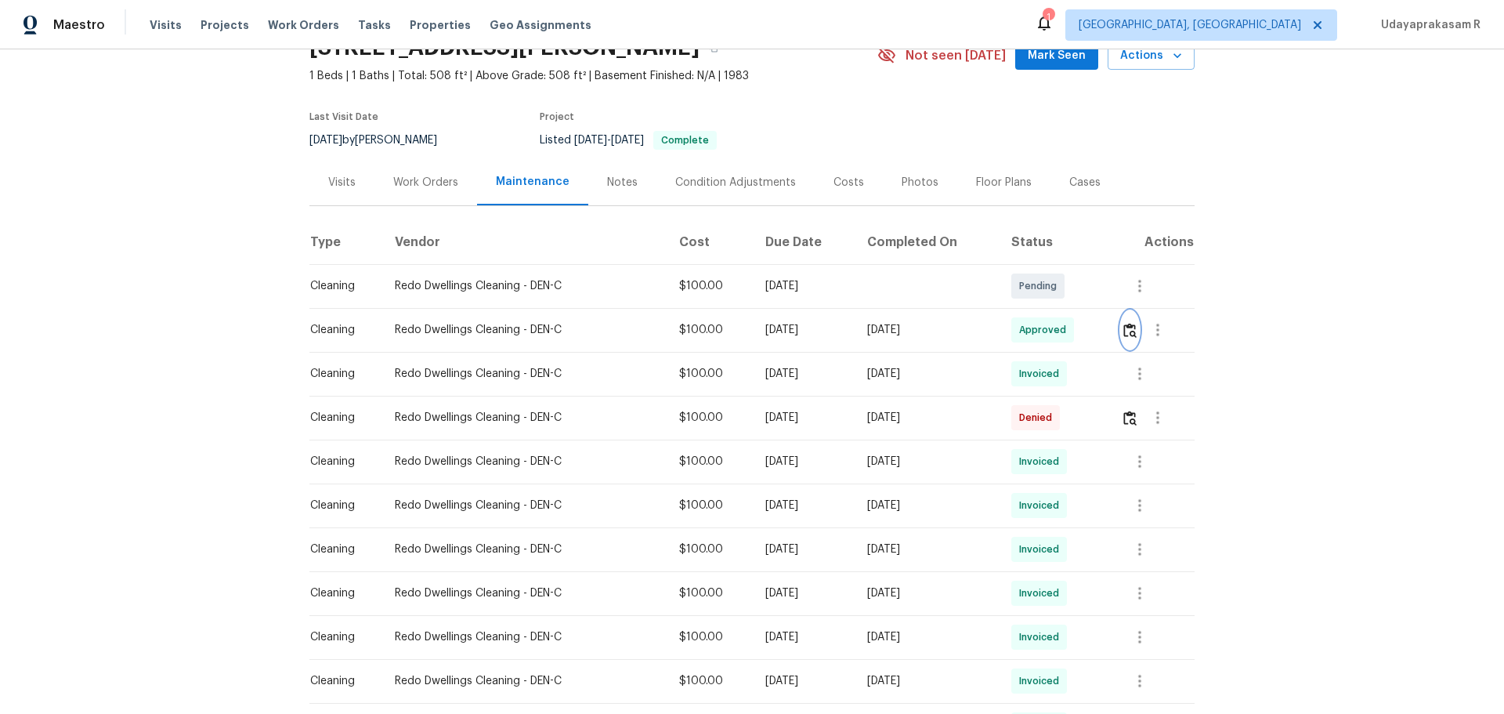
scroll to position [0, 0]
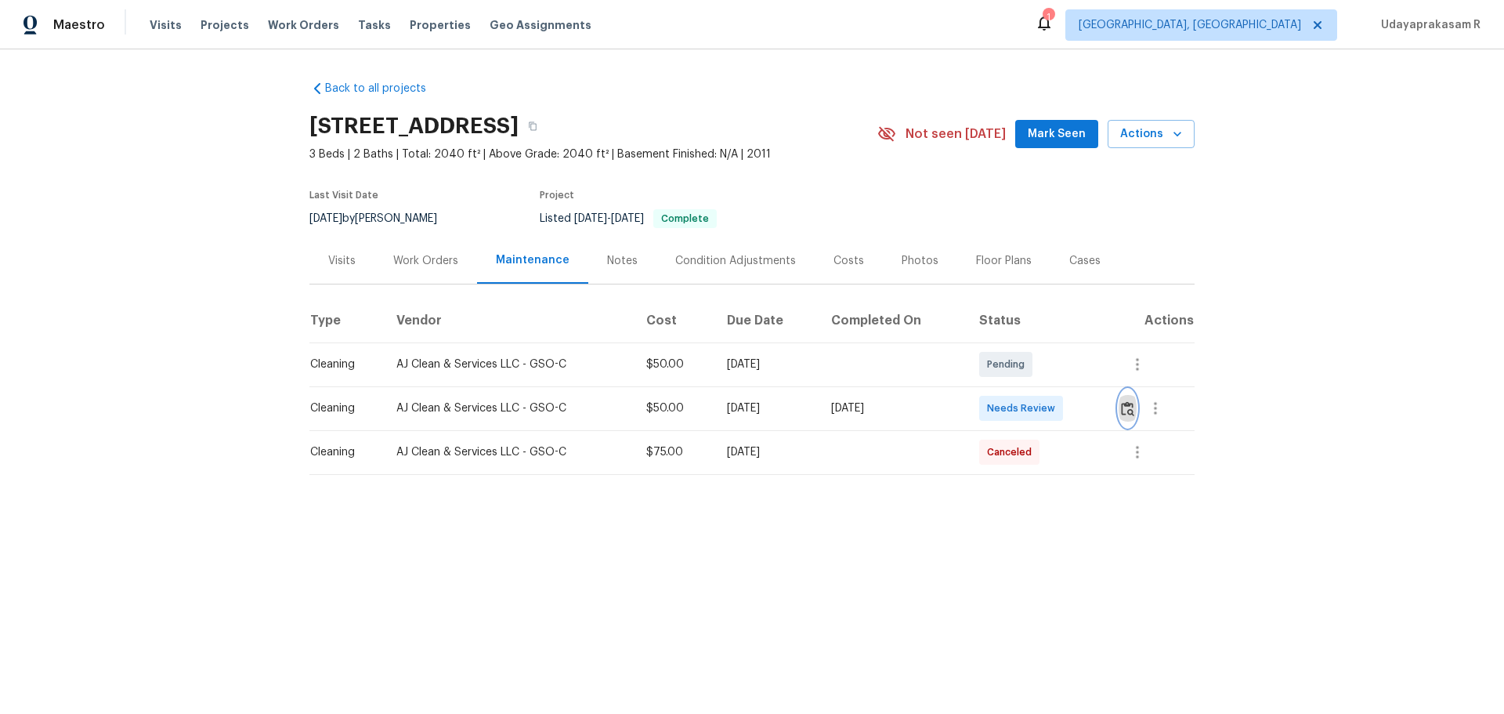
click at [1070, 409] on img "button" at bounding box center [1127, 408] width 13 height 15
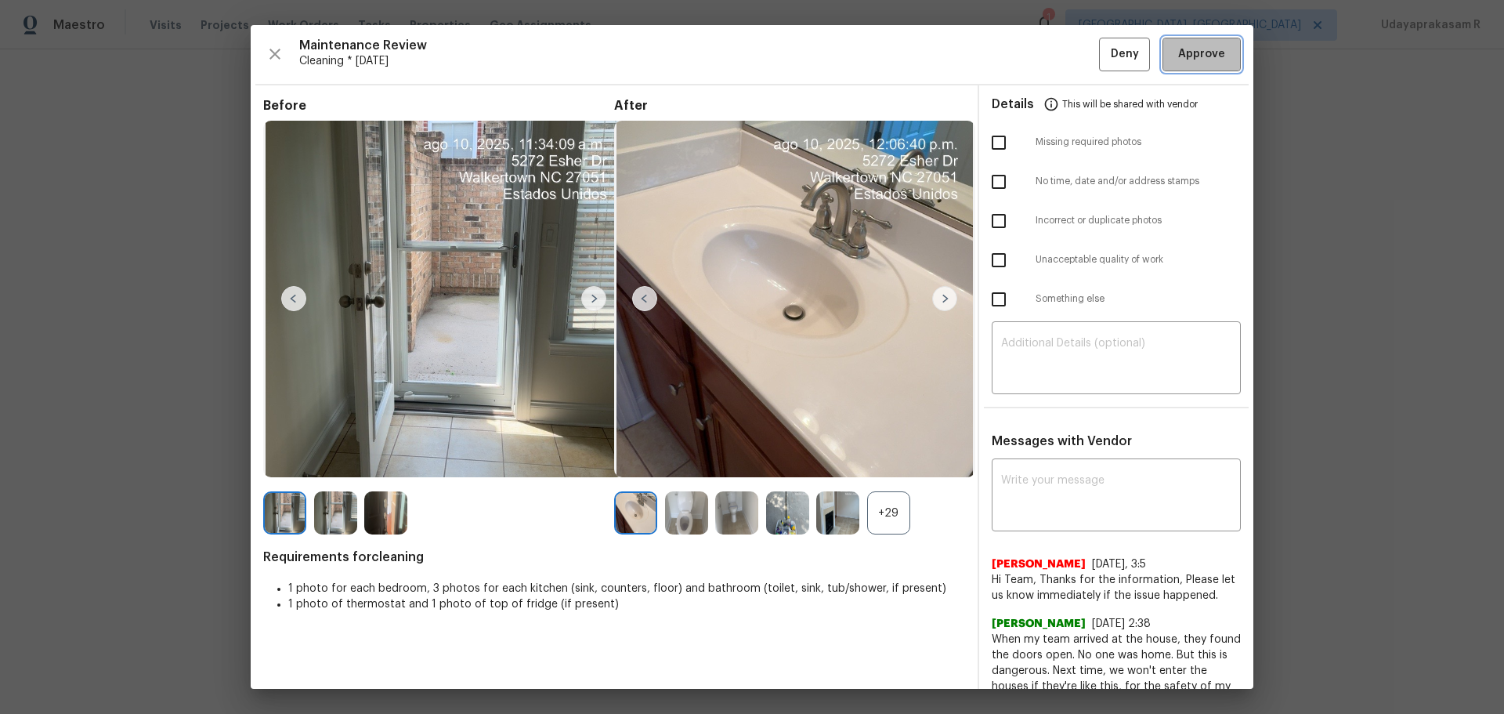
click at [1070, 67] on button "Approve" at bounding box center [1202, 55] width 78 height 34
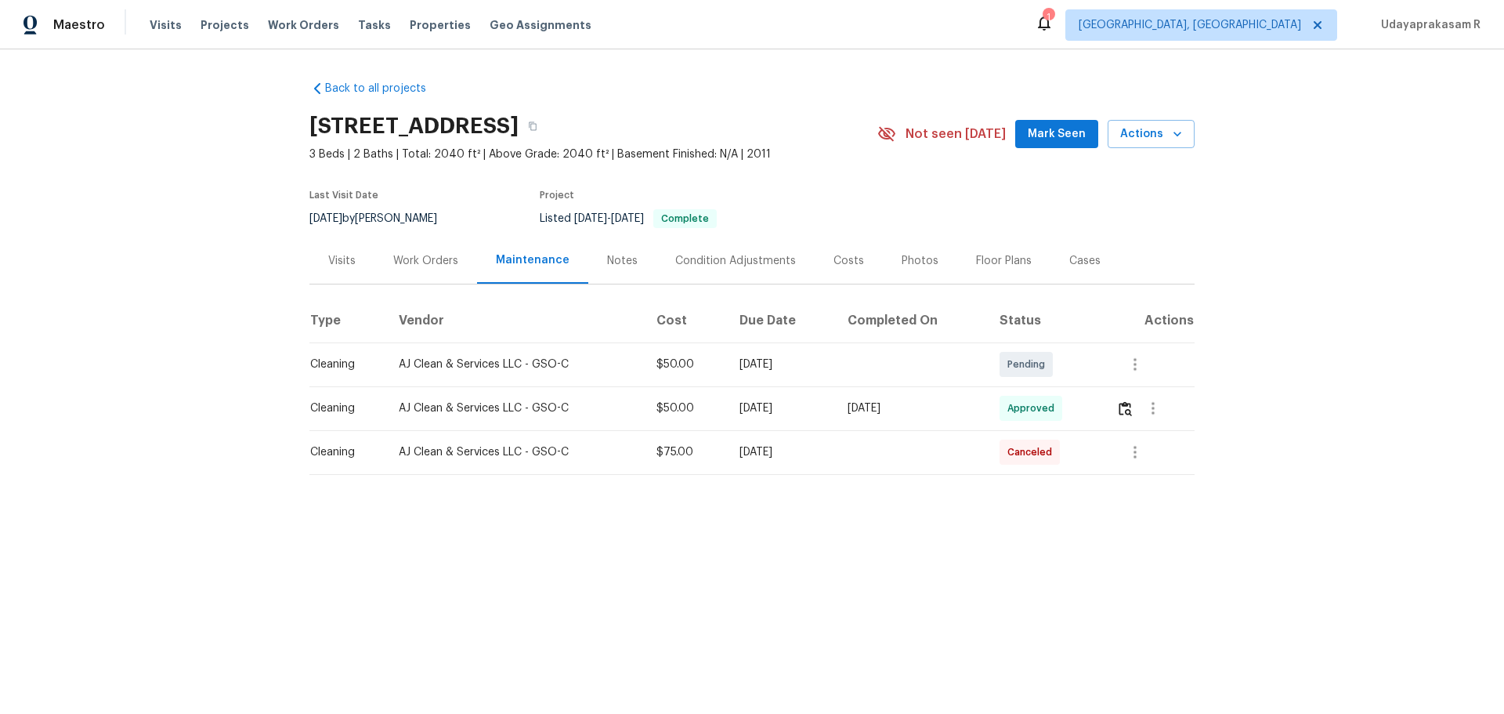
click at [192, 235] on div "Back to all projects 5272 Esher Dr, Walkertown, NC 27051 3 Beds | 2 Baths | Tot…" at bounding box center [752, 309] width 1504 height 520
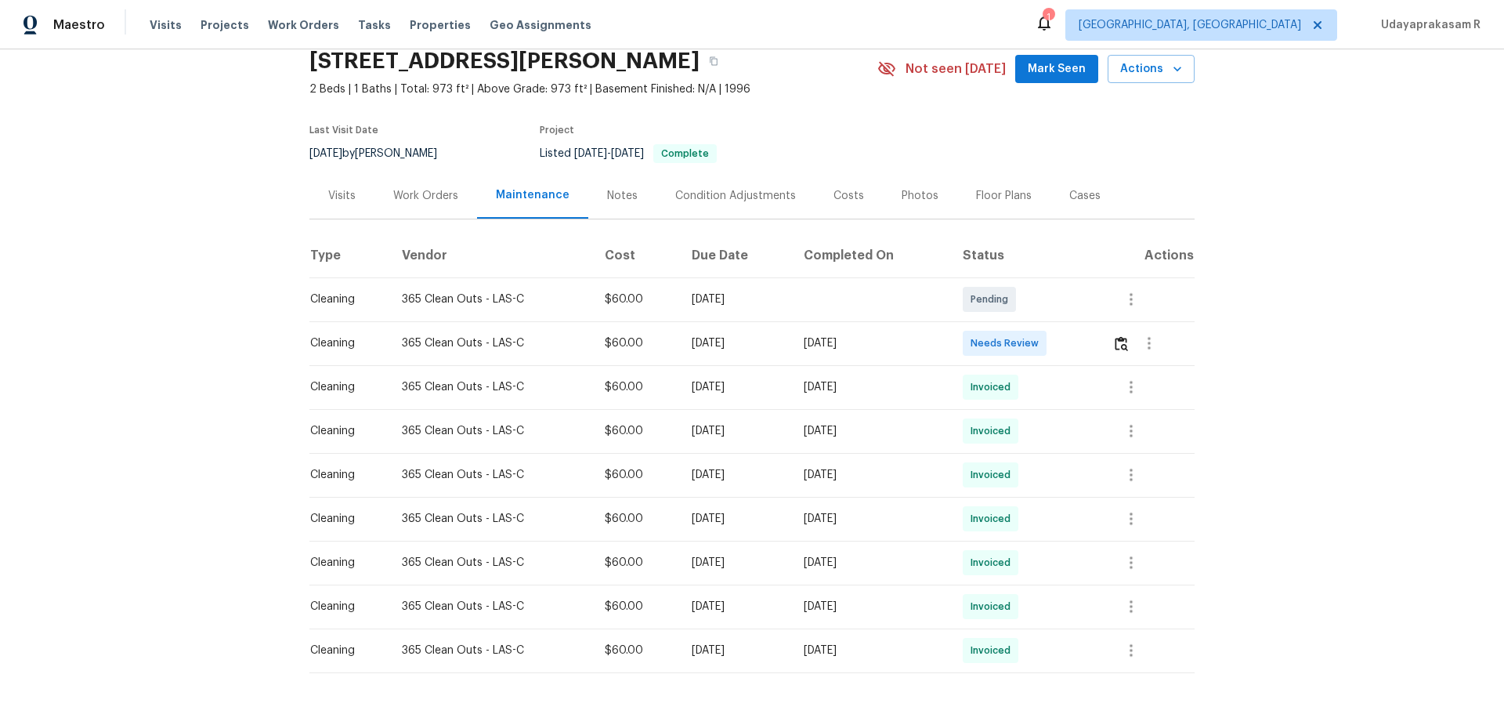
scroll to position [130, 0]
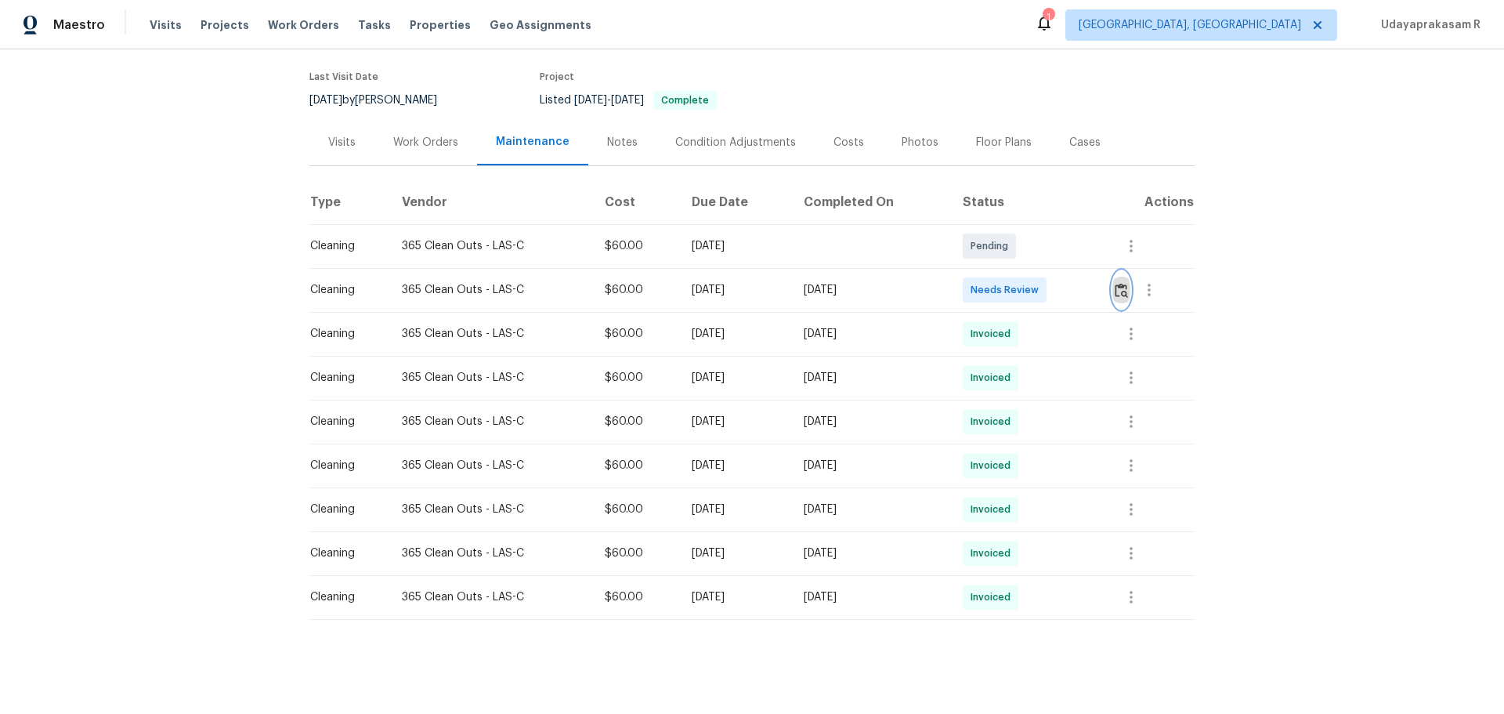
click at [1070, 282] on button "button" at bounding box center [1122, 290] width 18 height 38
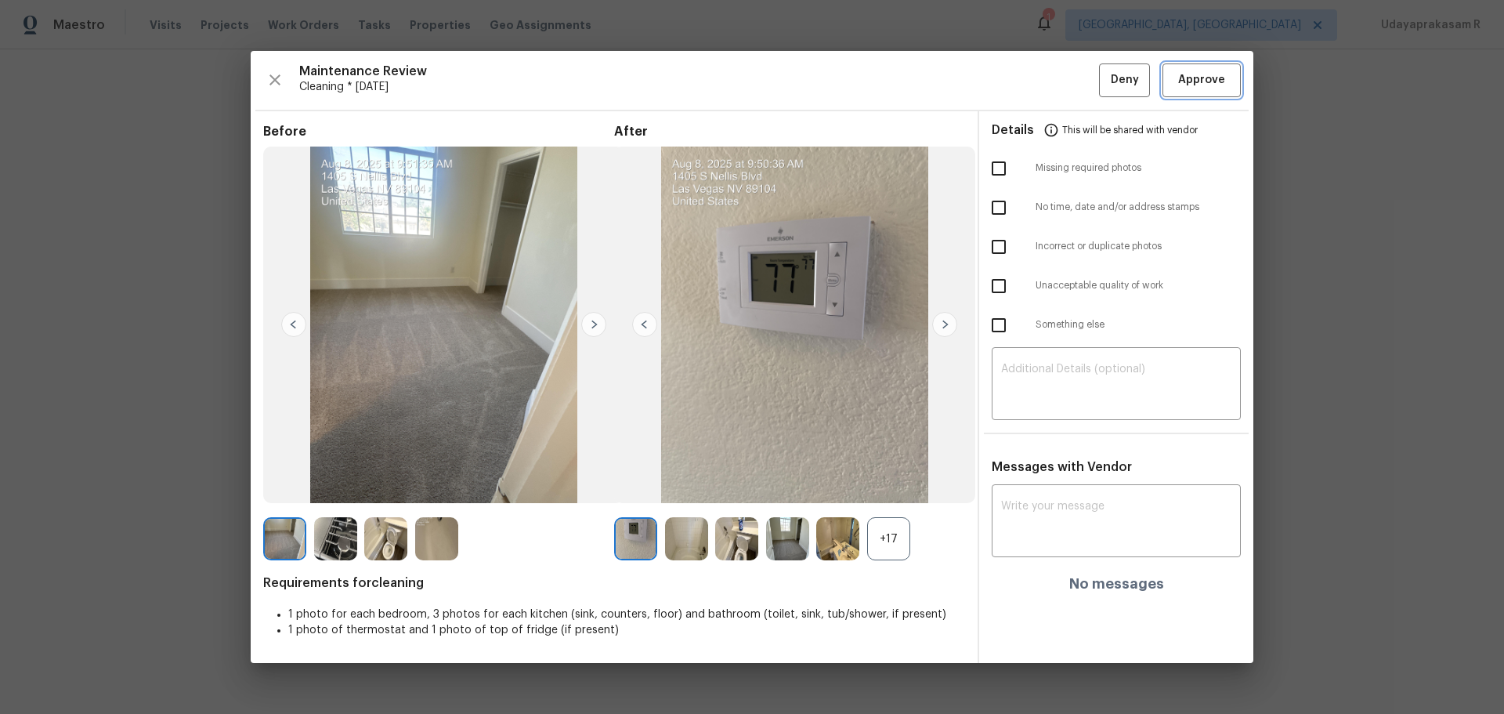
click at [1070, 81] on span "Approve" at bounding box center [1201, 81] width 47 height 20
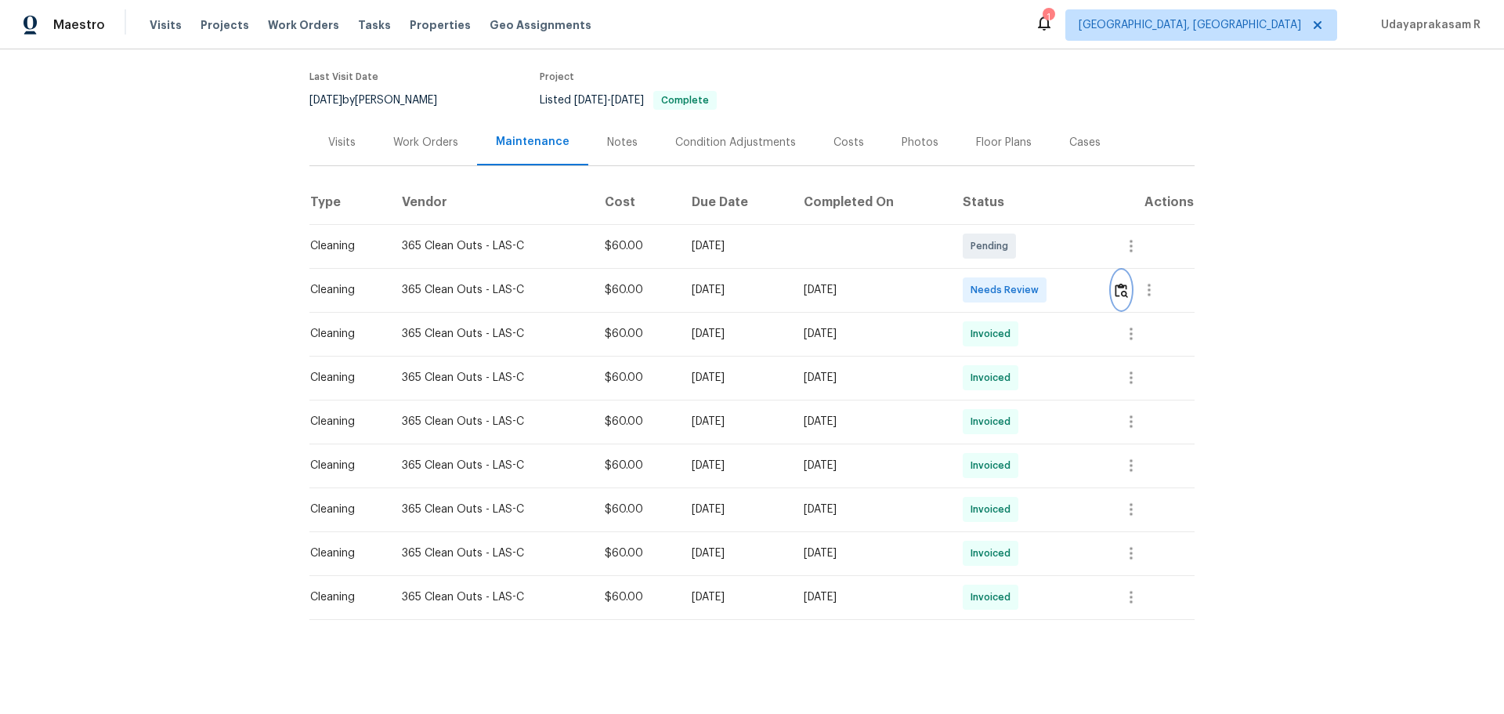
scroll to position [0, 0]
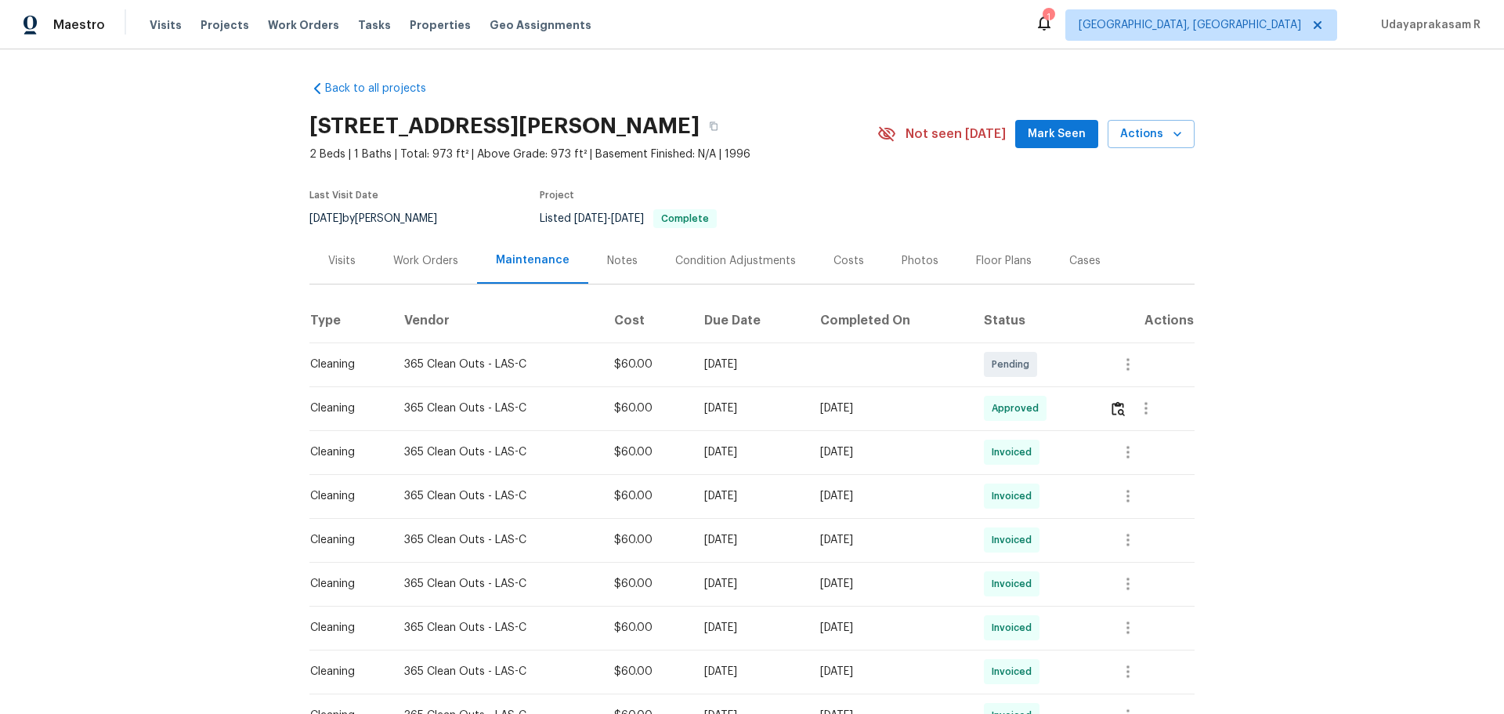
click at [1070, 255] on div "Back to all projects 1405 S Nellis Blvd Unit 2087, Las Vegas, NV 89104 2 Beds |…" at bounding box center [752, 381] width 1504 height 664
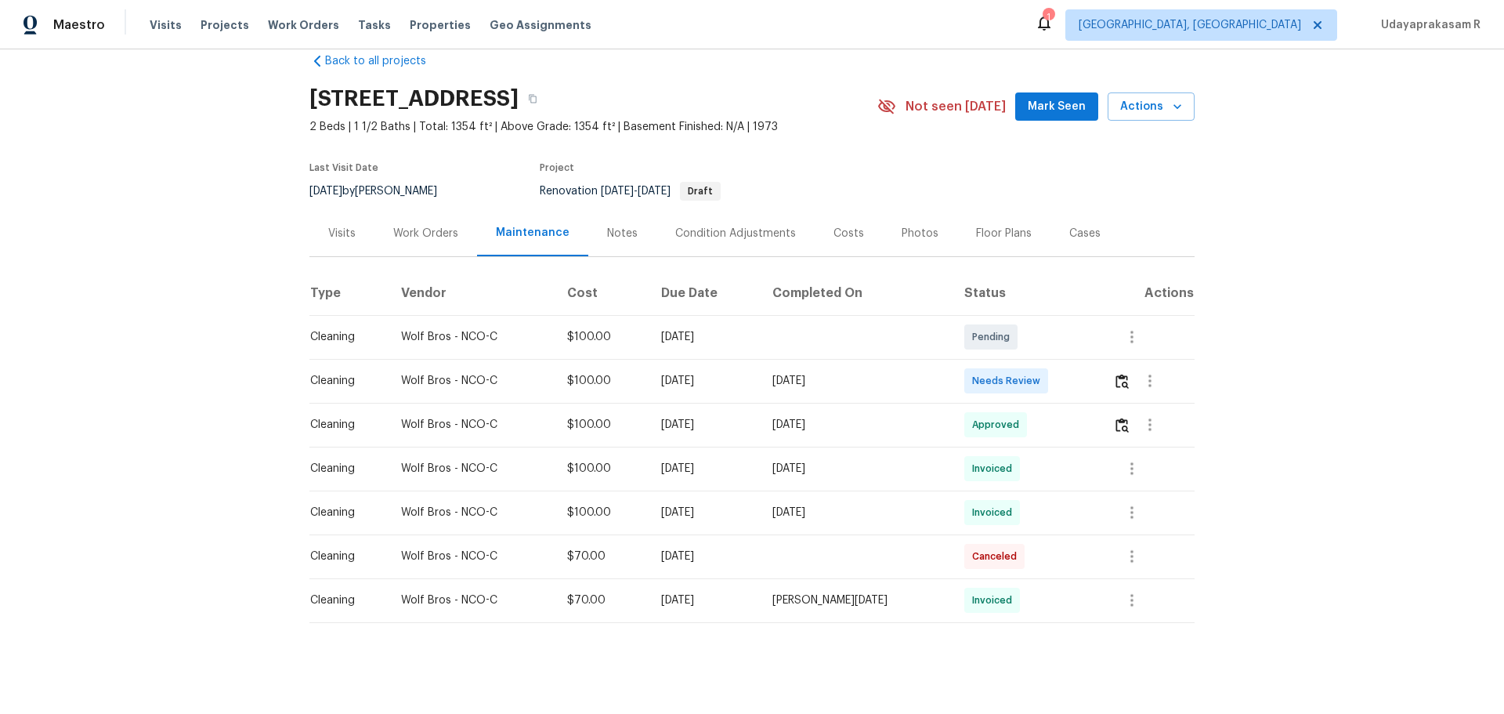
scroll to position [42, 0]
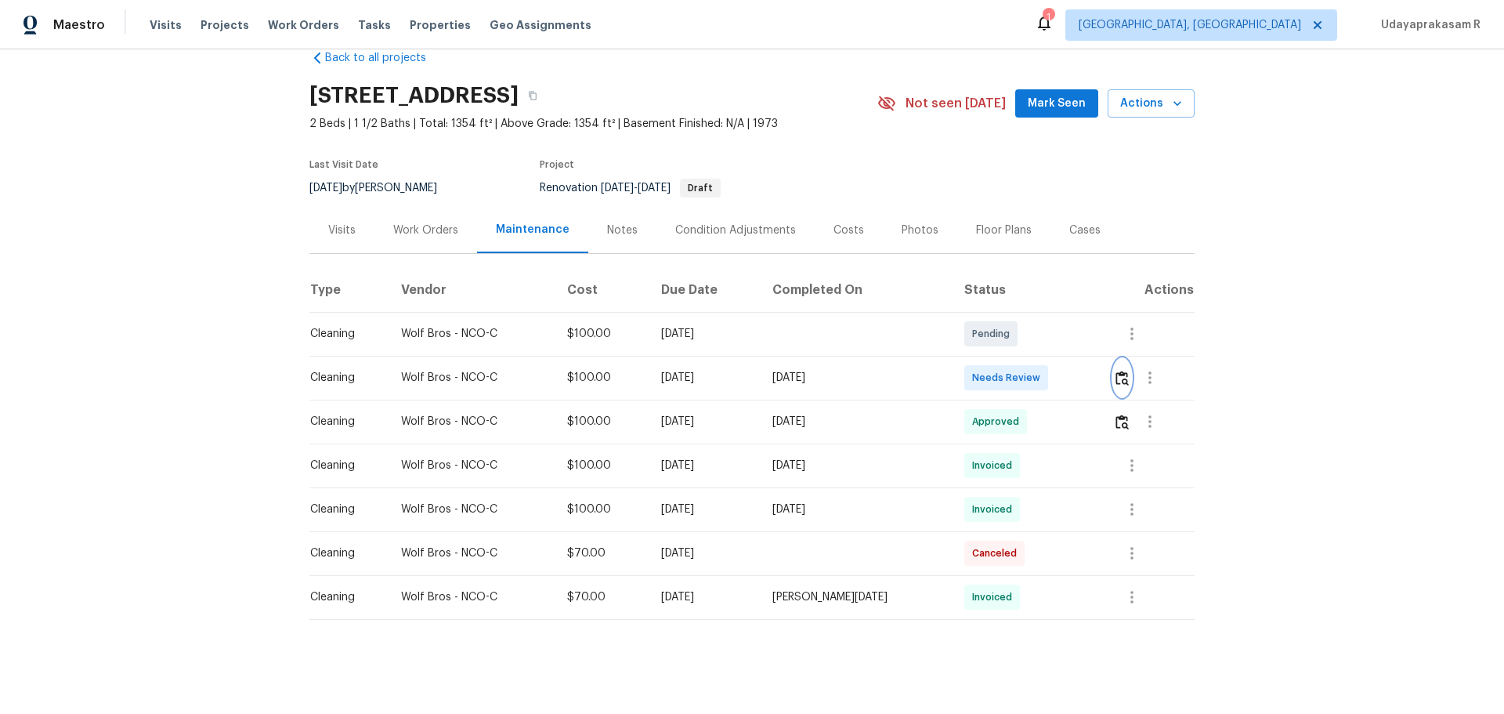
click at [1070, 371] on img "button" at bounding box center [1122, 378] width 13 height 15
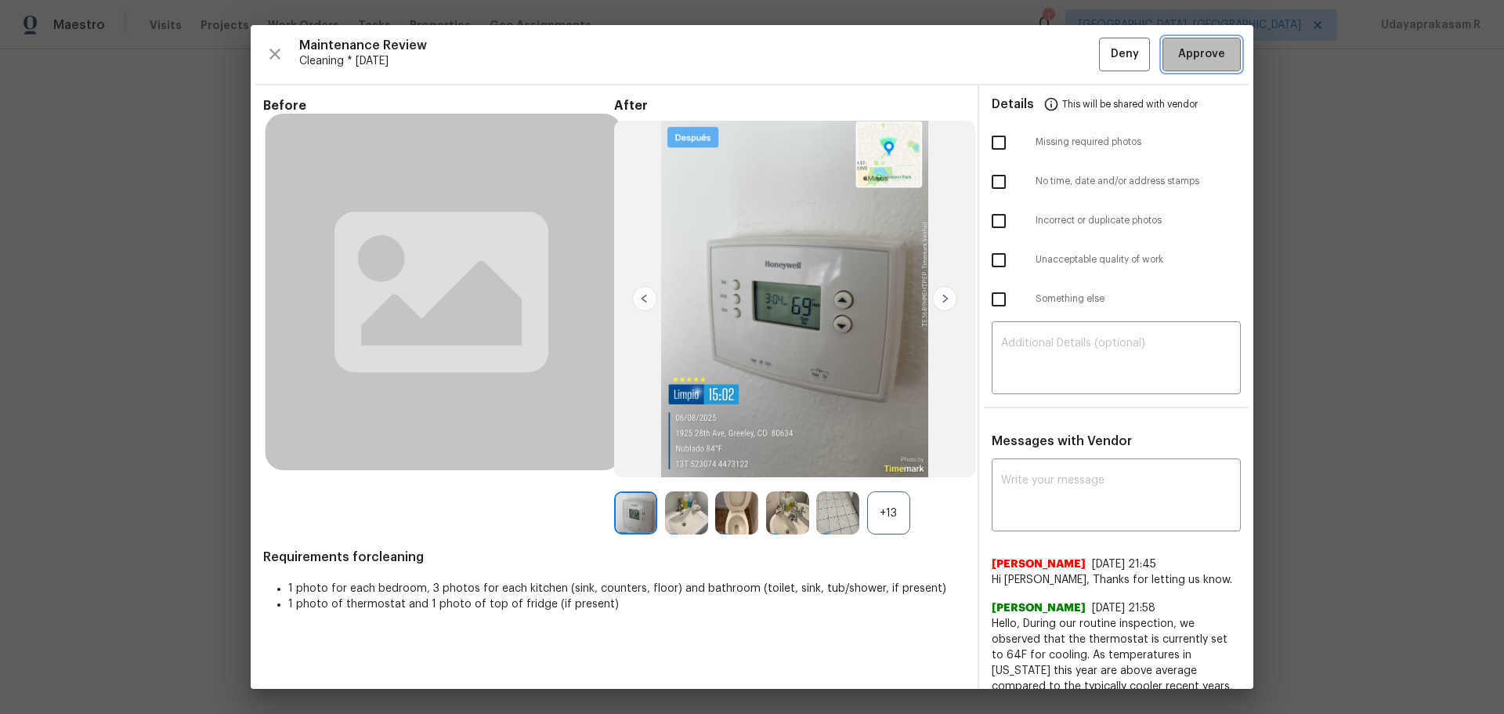
click at [1070, 60] on span "Approve" at bounding box center [1201, 55] width 47 height 20
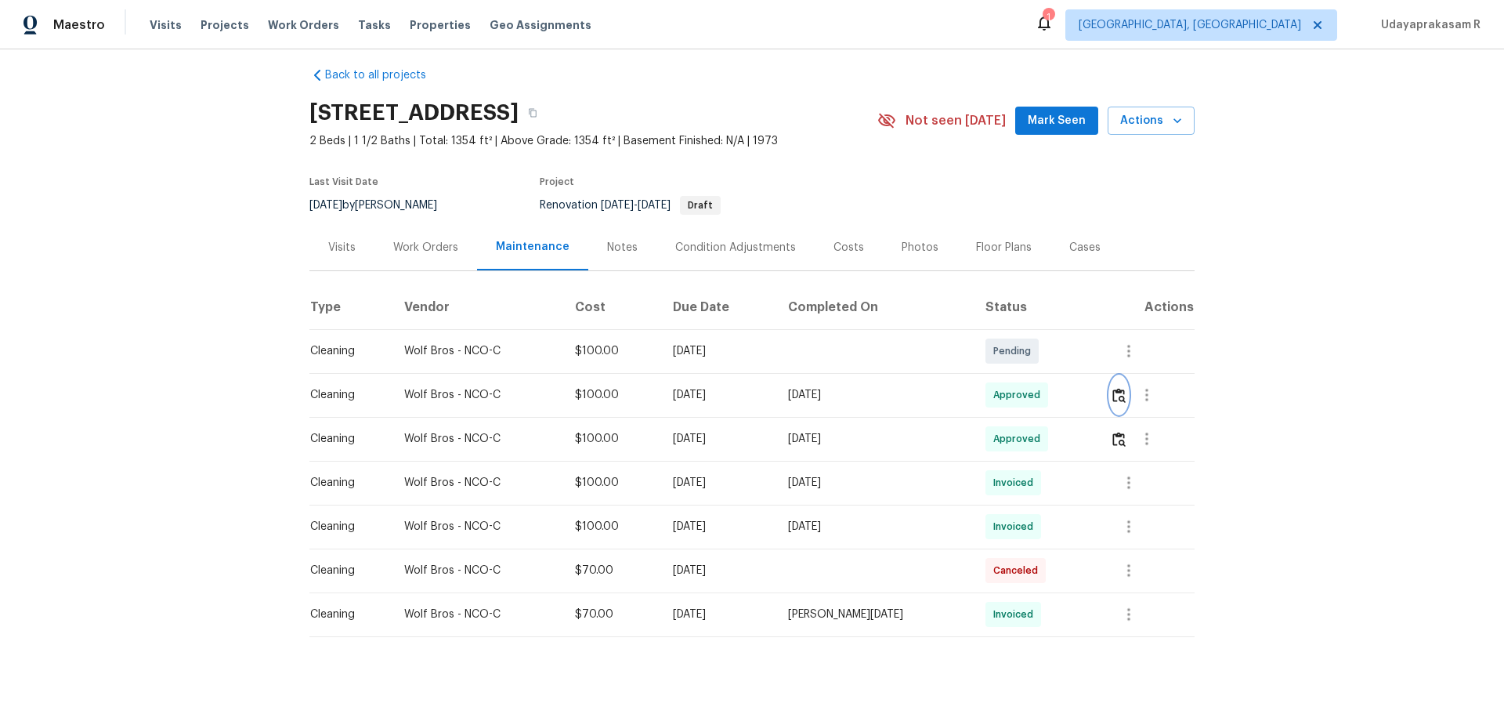
scroll to position [0, 0]
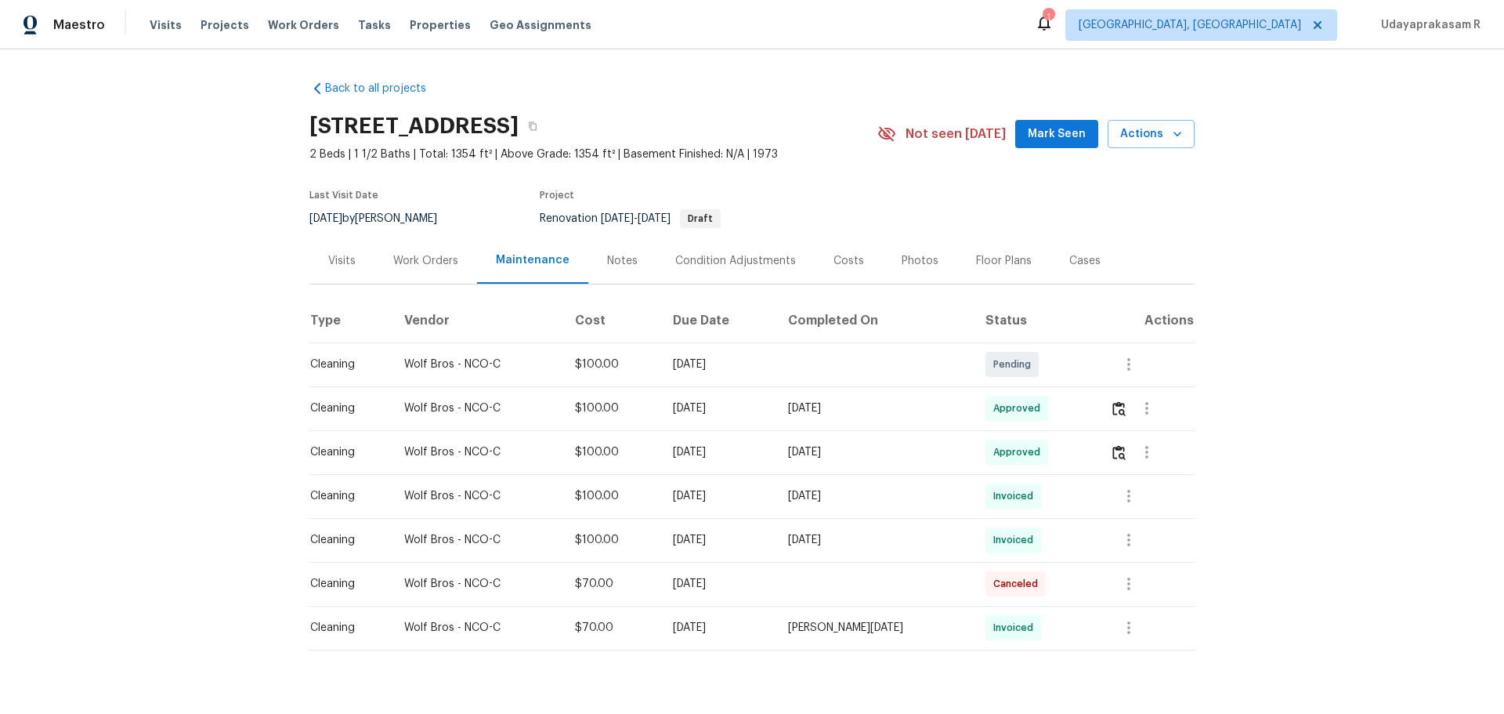
click at [82, 116] on div "Back to all projects [STREET_ADDRESS] 2 Beds | 1 1/2 Baths | Total: 1354 ft² | …" at bounding box center [752, 381] width 1504 height 664
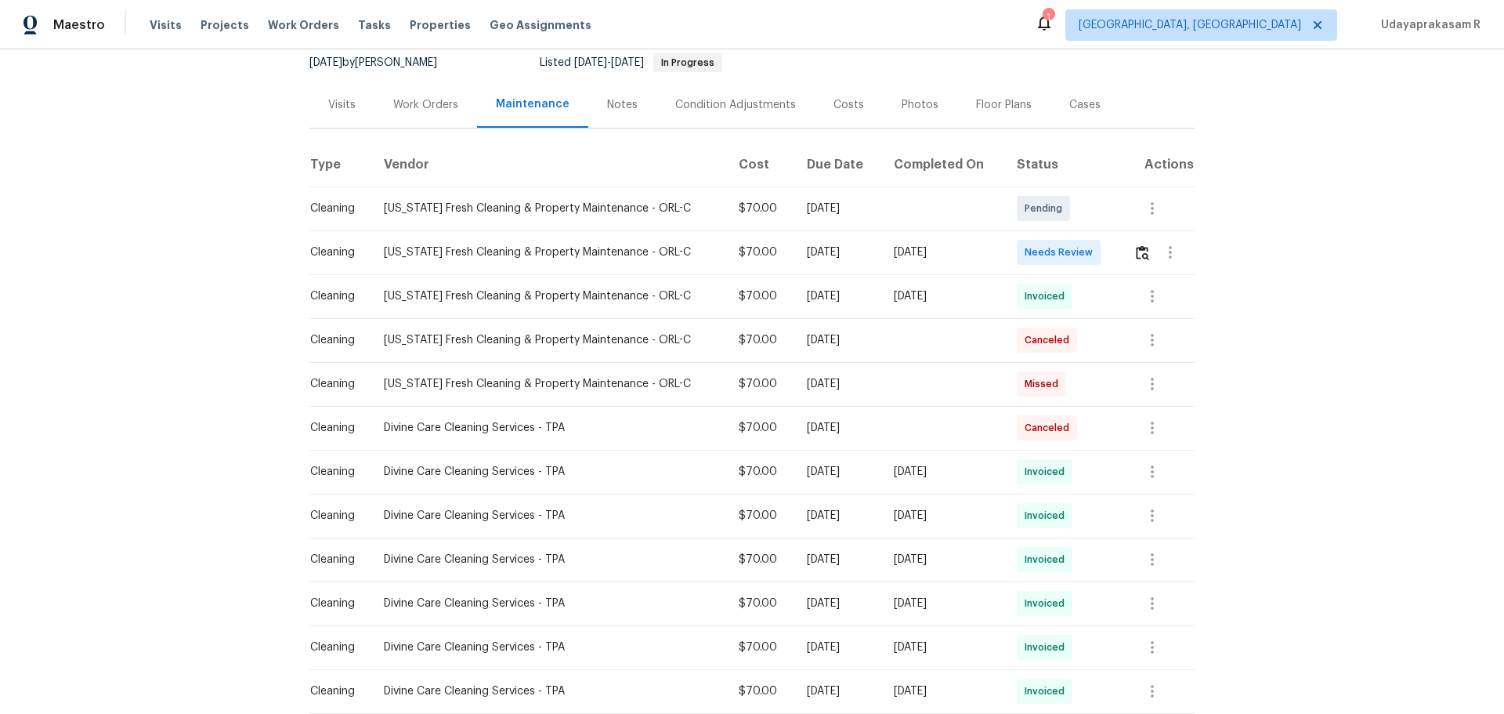
scroll to position [157, 0]
click at [1070, 259] on img "button" at bounding box center [1142, 251] width 13 height 15
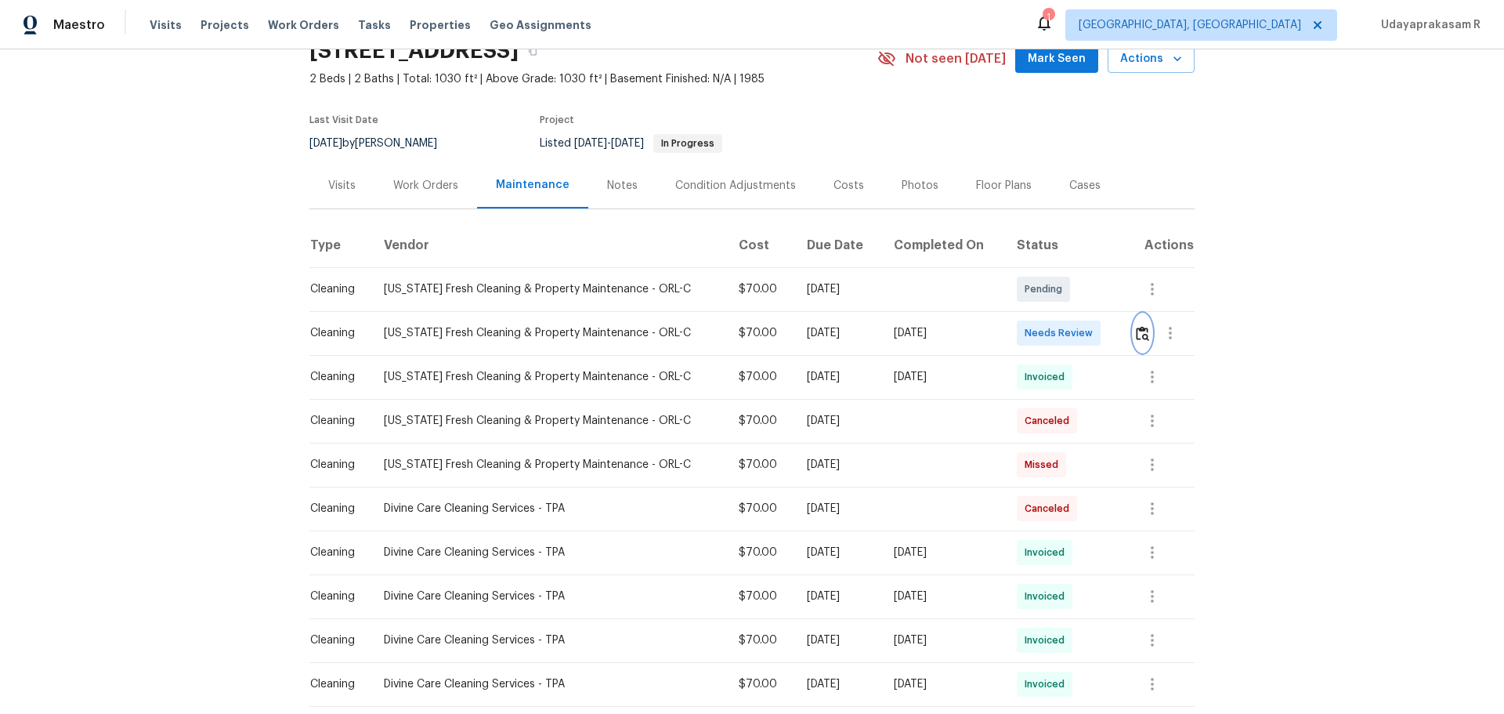
scroll to position [0, 0]
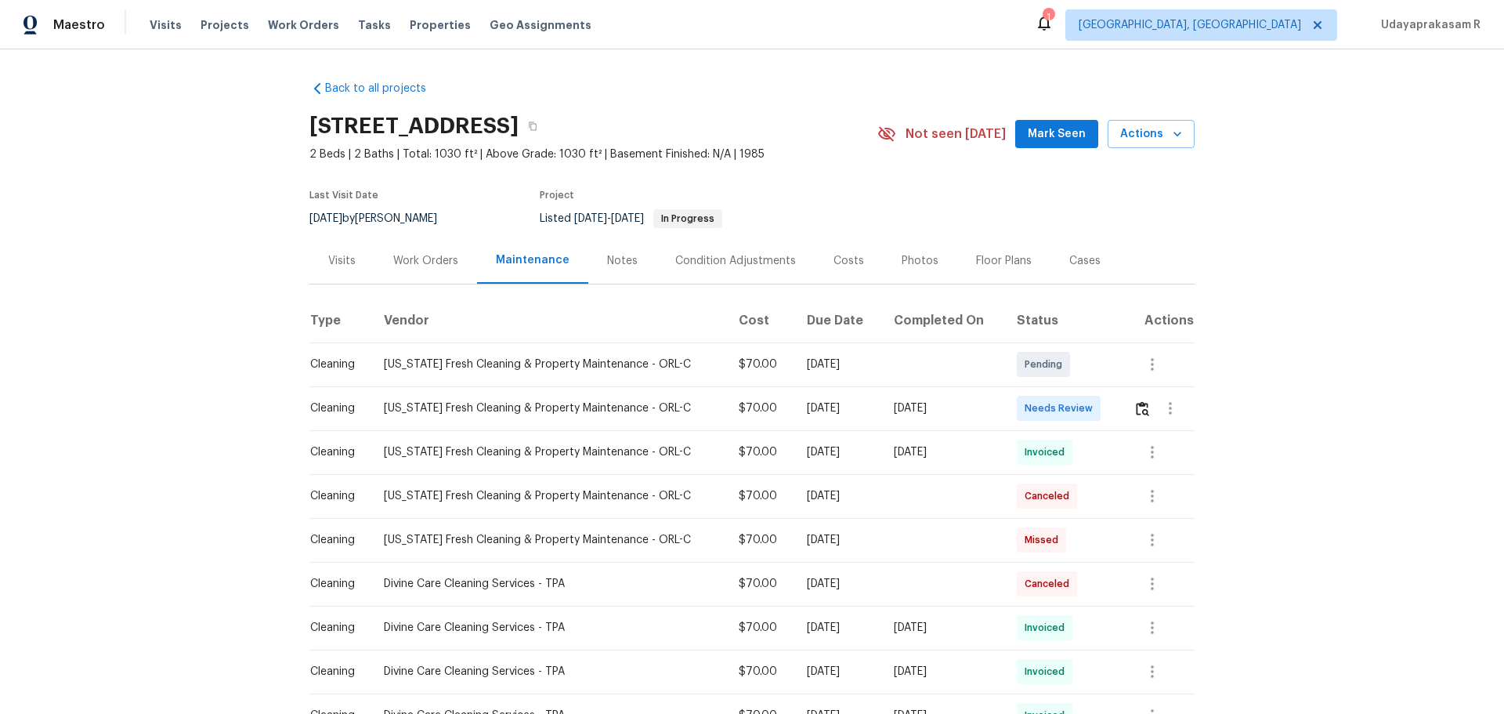
click at [174, 291] on div "Back to all projects 196 Riverbend Dr Unit 101, Altamonte Springs, FL 32714 2 B…" at bounding box center [752, 381] width 1504 height 664
click at [1070, 416] on img "button" at bounding box center [1142, 408] width 13 height 15
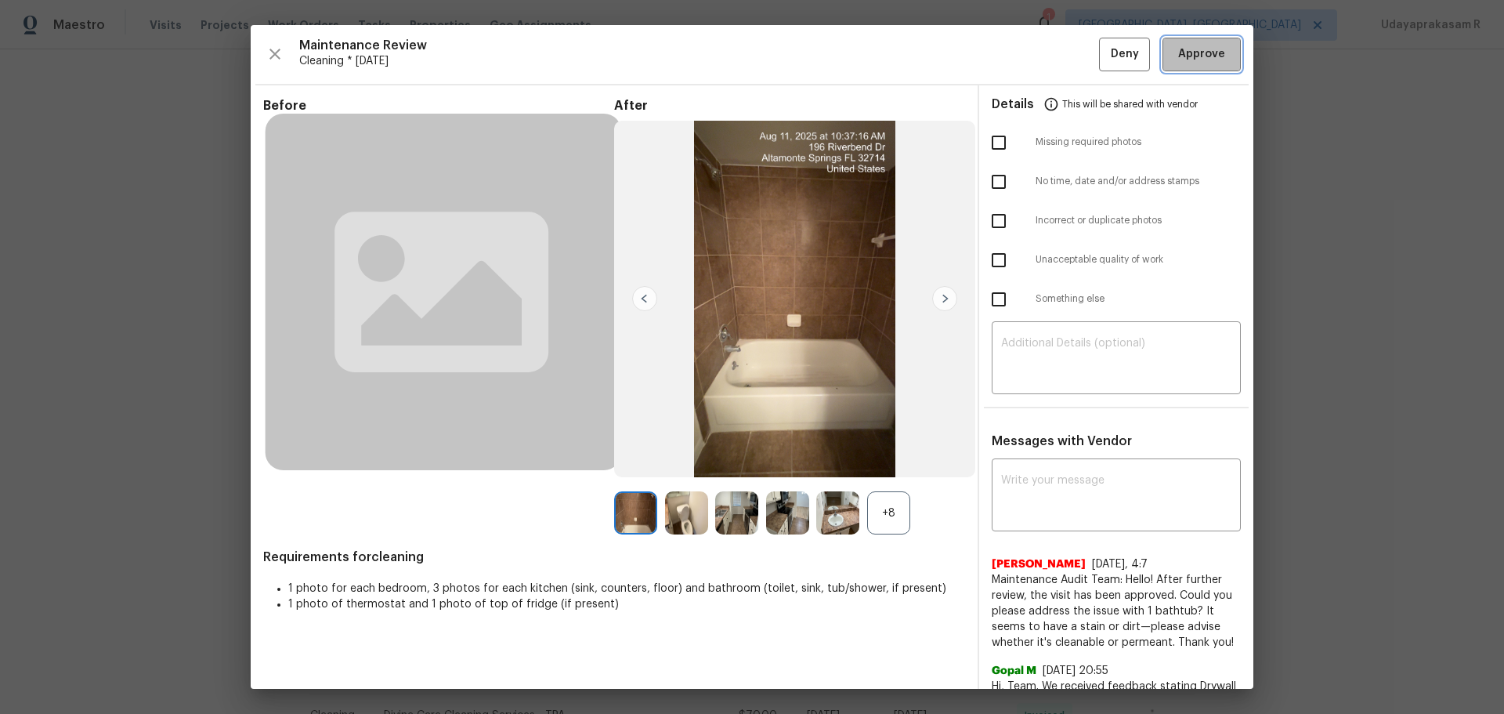
click at [1070, 66] on button "Approve" at bounding box center [1202, 55] width 78 height 34
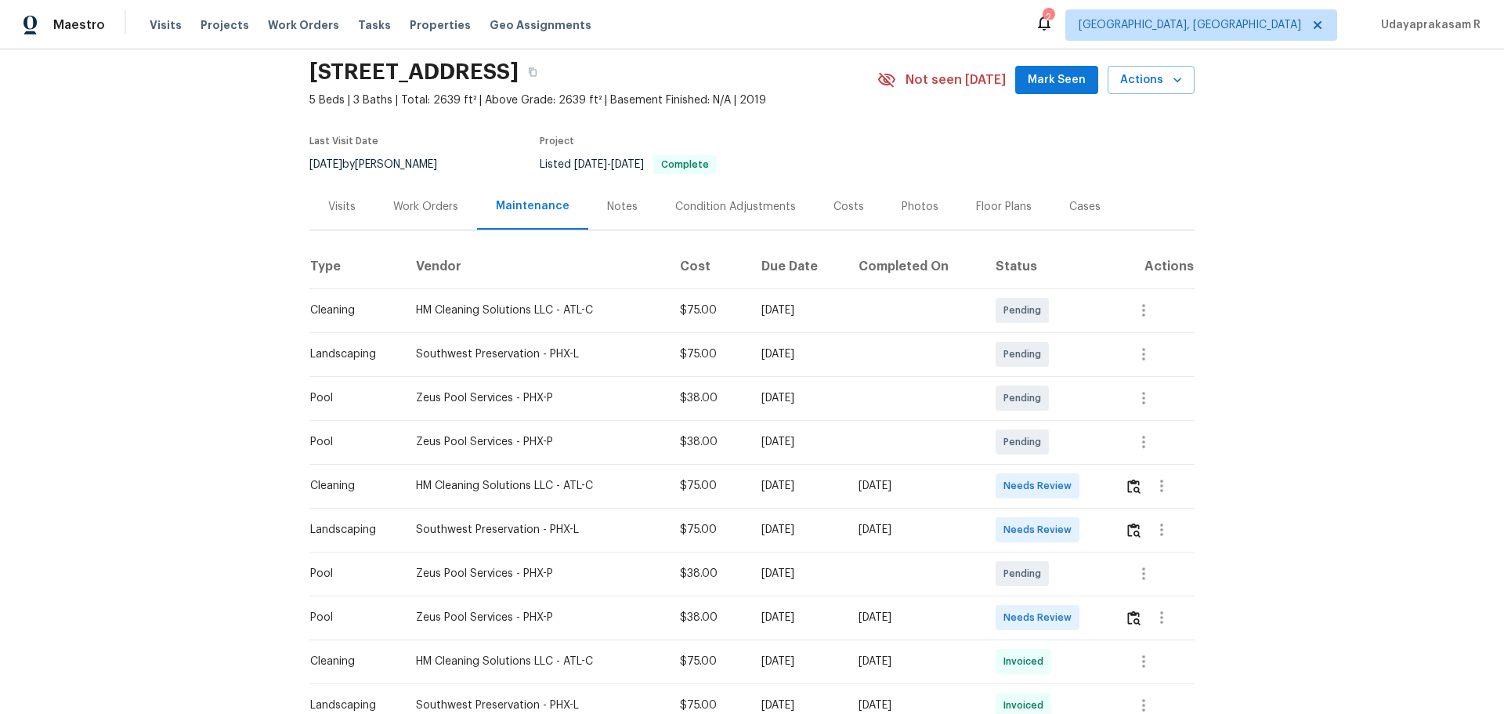
scroll to position [78, 0]
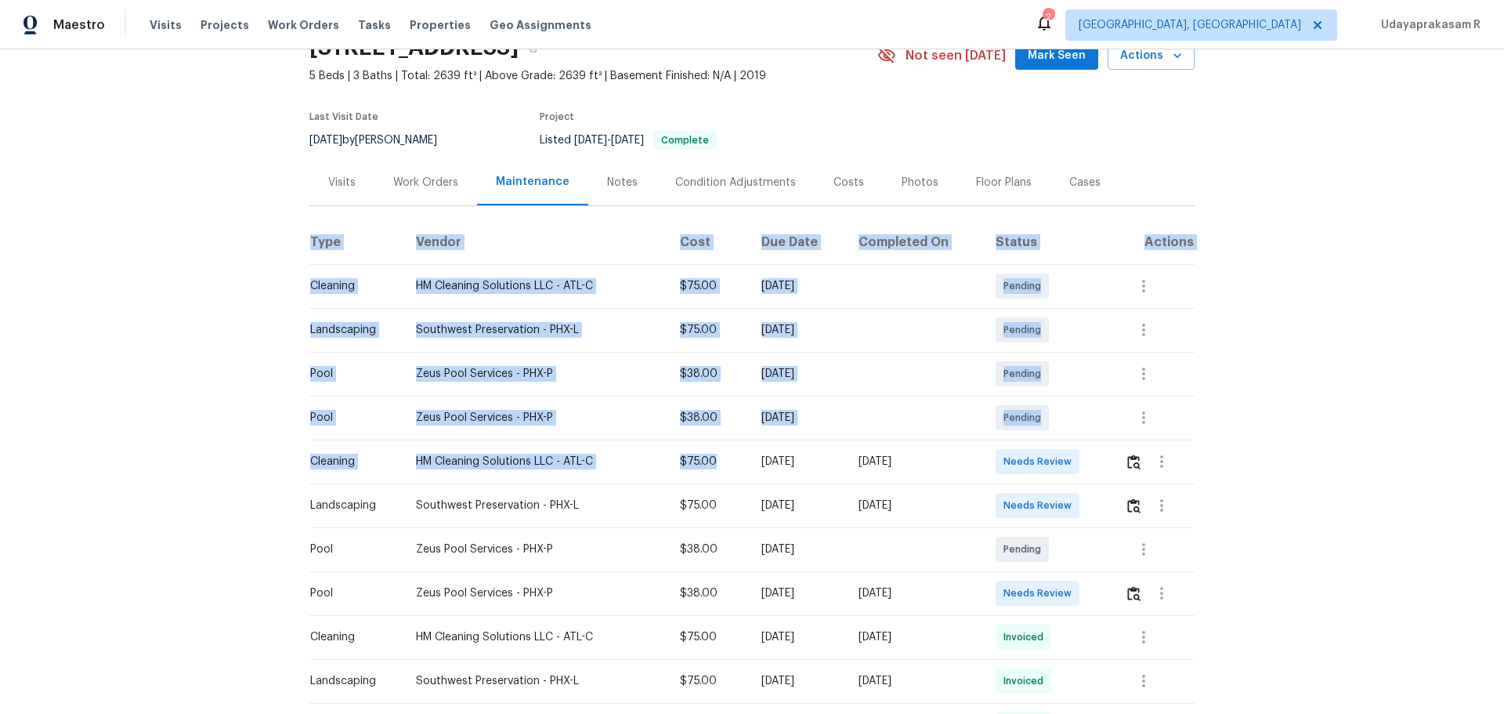
drag, startPoint x: 301, startPoint y: 458, endPoint x: 708, endPoint y: 454, distance: 407.5
click at [708, 454] on div "Back to all projects 297 W Tamarack Dr, San Tan Valley, AZ 85140 5 Beds | 3 Bat…" at bounding box center [752, 381] width 1504 height 664
click at [680, 469] on div "$75.00" at bounding box center [708, 462] width 56 height 16
drag, startPoint x: 284, startPoint y: 454, endPoint x: 987, endPoint y: 452, distance: 703.6
click at [890, 461] on div "Back to all projects 297 W Tamarack Dr, San Tan Valley, AZ 85140 5 Beds | 3 Bat…" at bounding box center [752, 381] width 1504 height 664
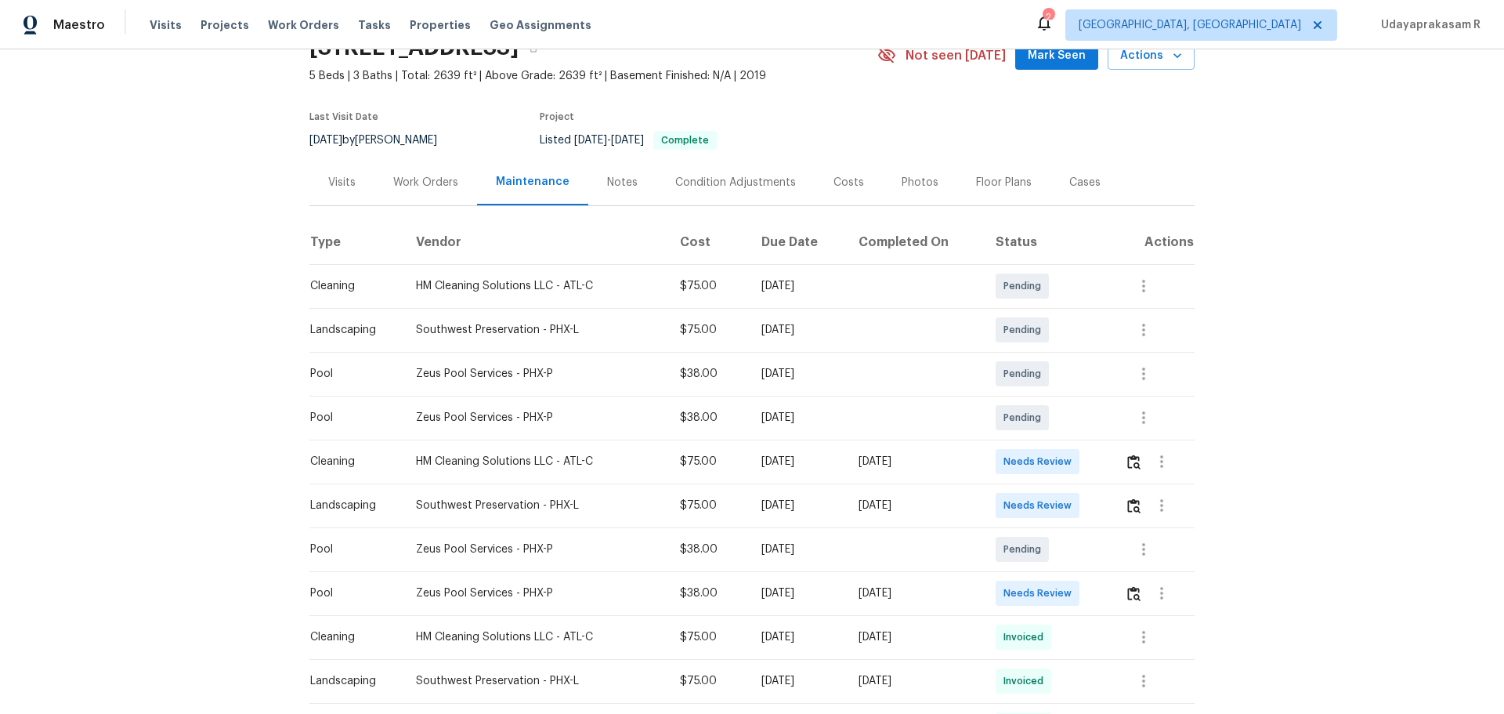
drag, startPoint x: 1001, startPoint y: 451, endPoint x: 1118, endPoint y: 453, distance: 117.5
click at [1002, 451] on td "Needs Review" at bounding box center [1048, 462] width 130 height 44
click at [1135, 459] on img "button" at bounding box center [1134, 461] width 13 height 15
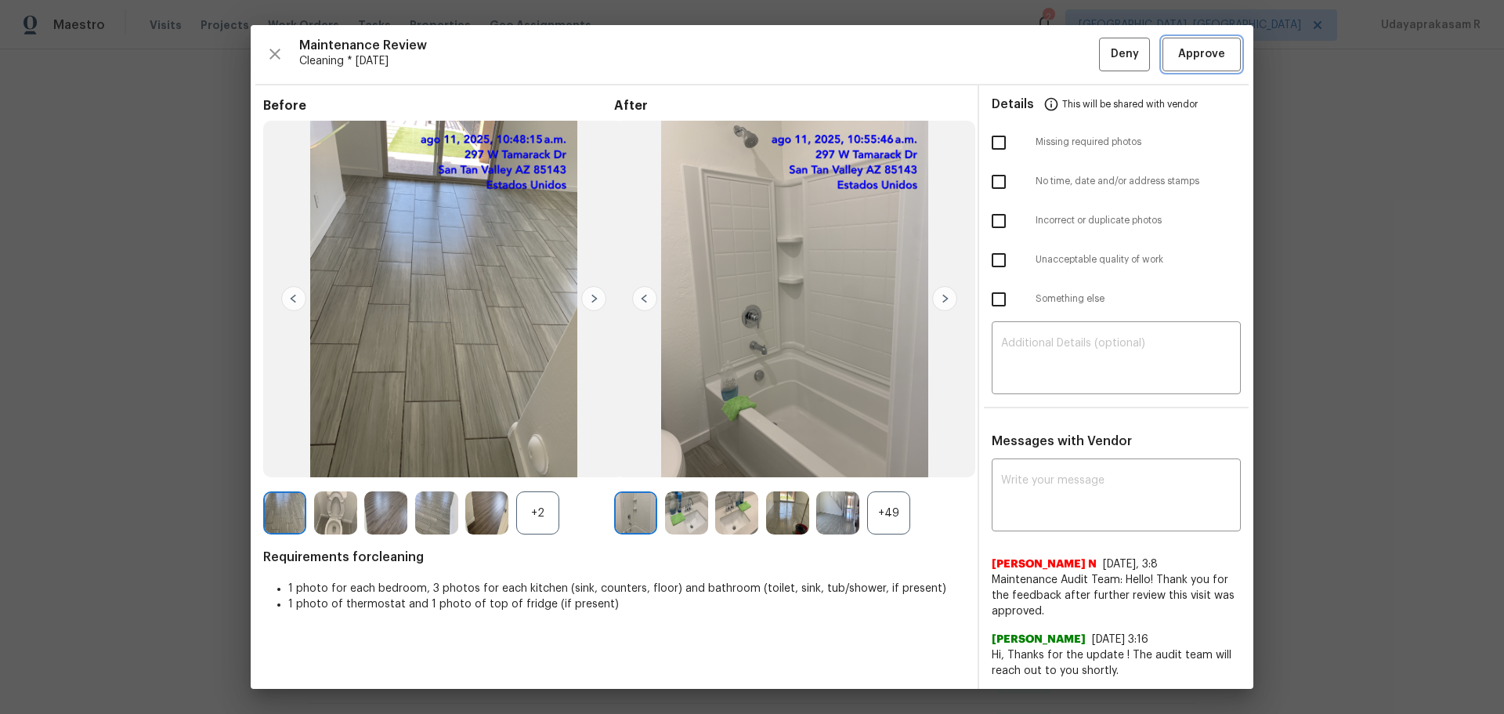
click at [1220, 56] on button "Approve" at bounding box center [1202, 55] width 78 height 34
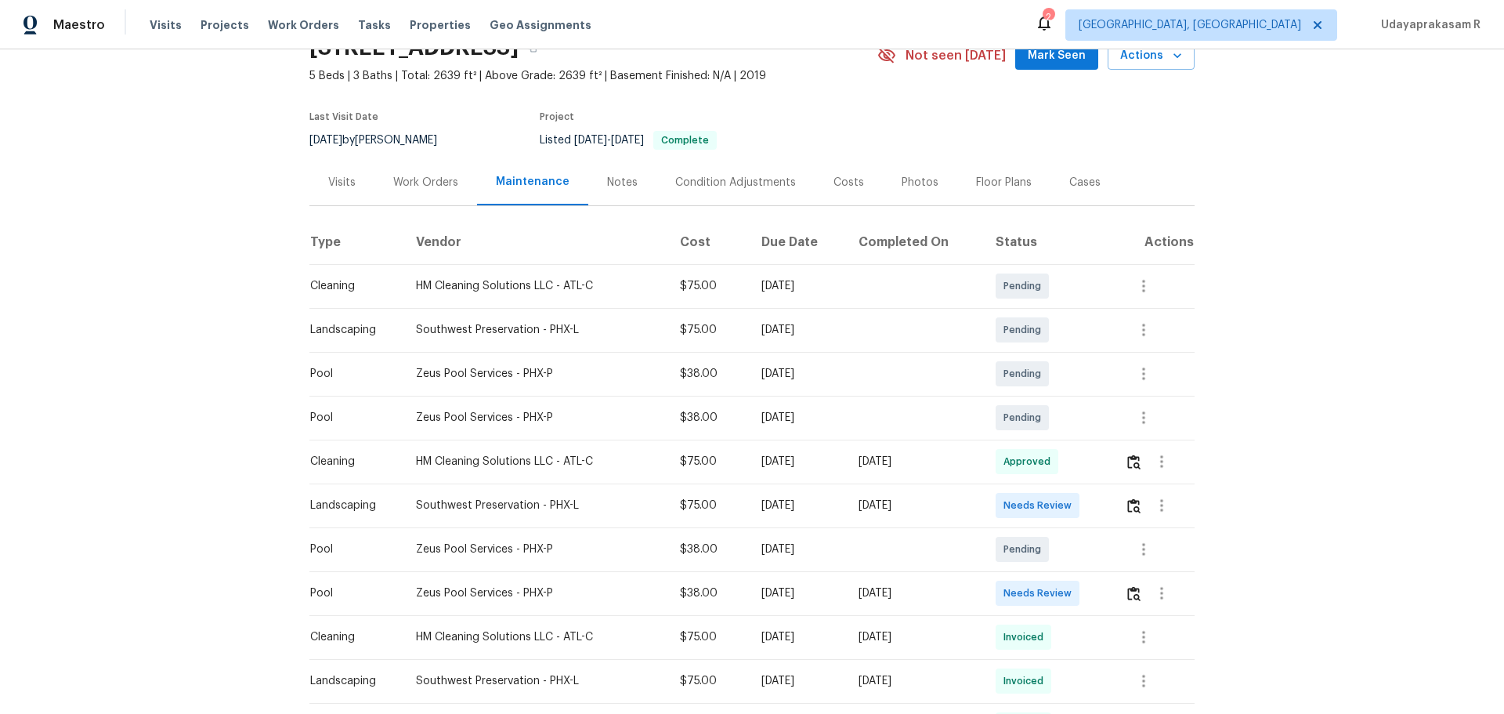
click at [211, 376] on div "Back to all projects 297 W Tamarack Dr, San Tan Valley, AZ 85140 5 Beds | 3 Bat…" at bounding box center [752, 381] width 1504 height 664
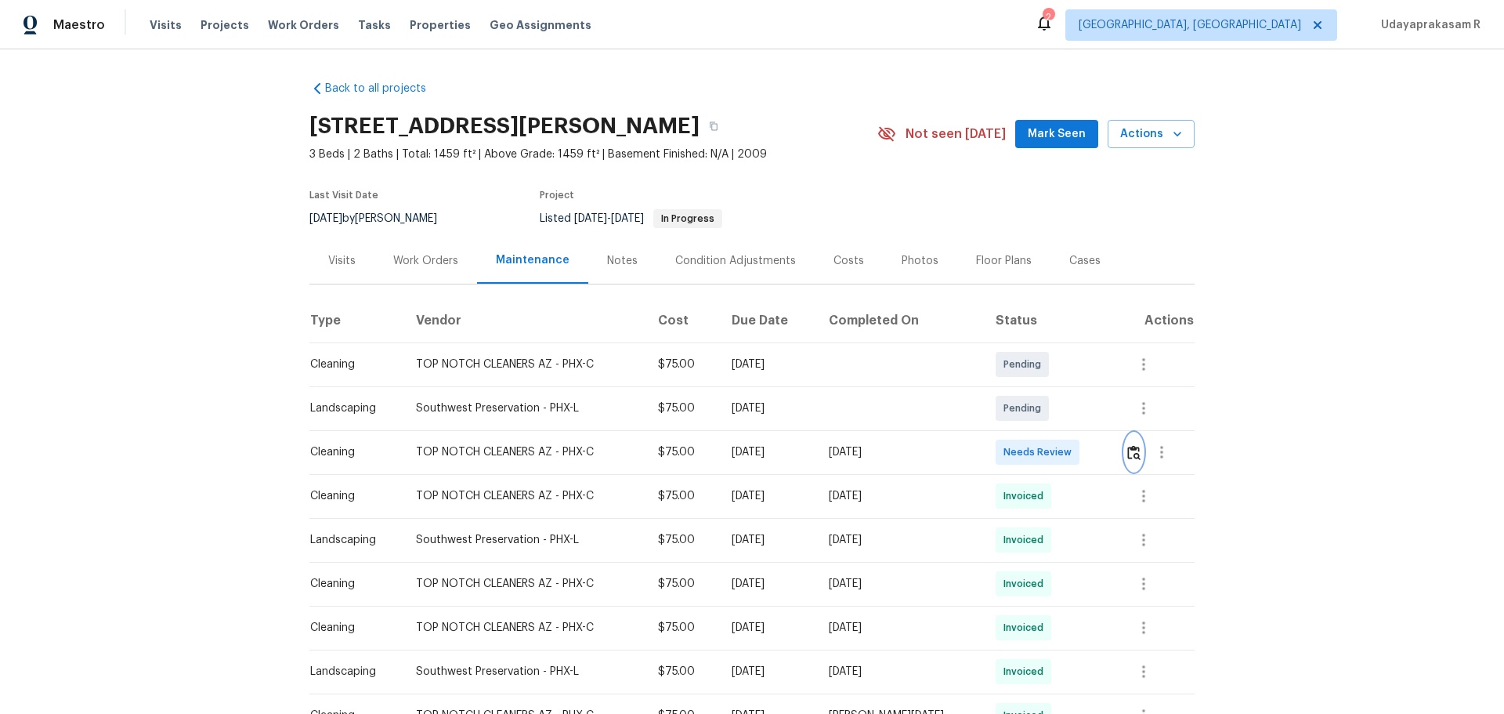
click at [1128, 457] on img "button" at bounding box center [1134, 452] width 13 height 15
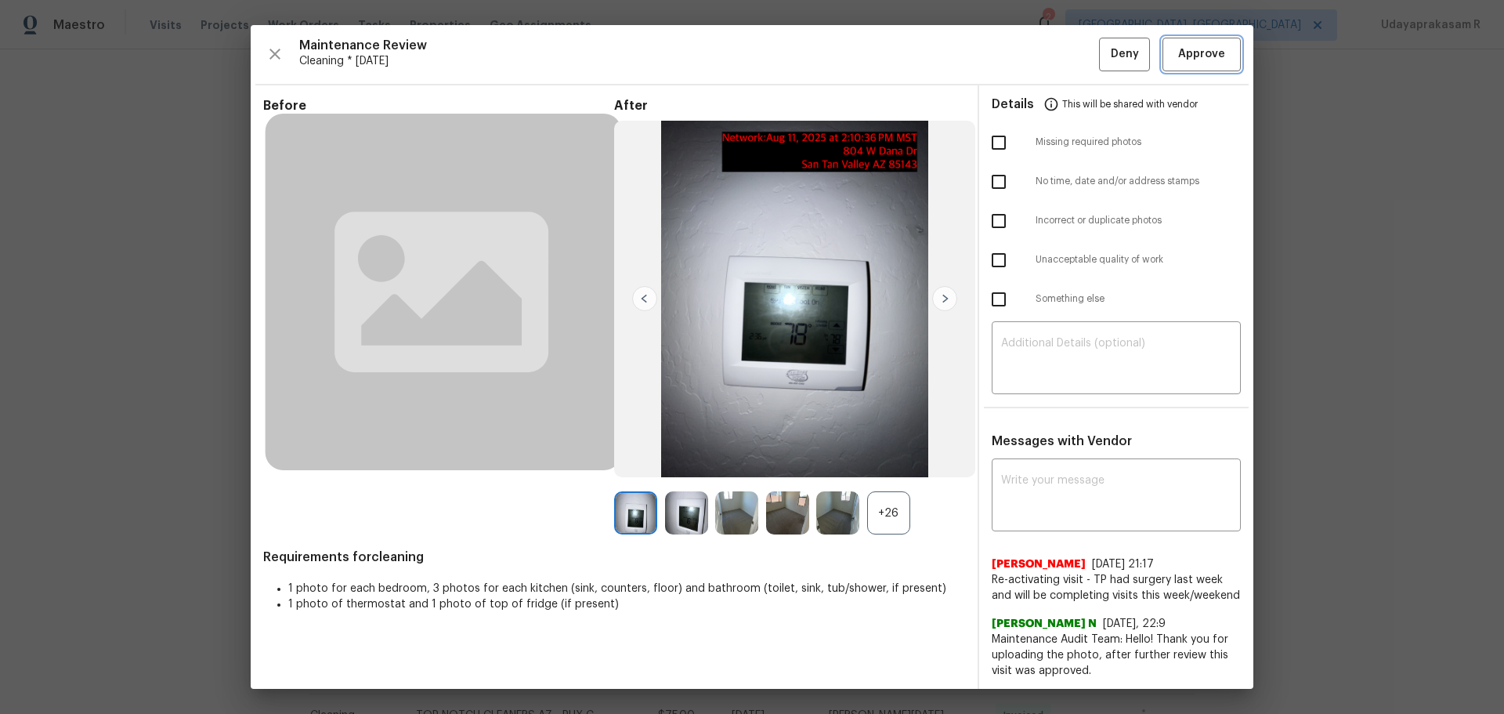
click at [1178, 58] on span "Approve" at bounding box center [1201, 55] width 47 height 20
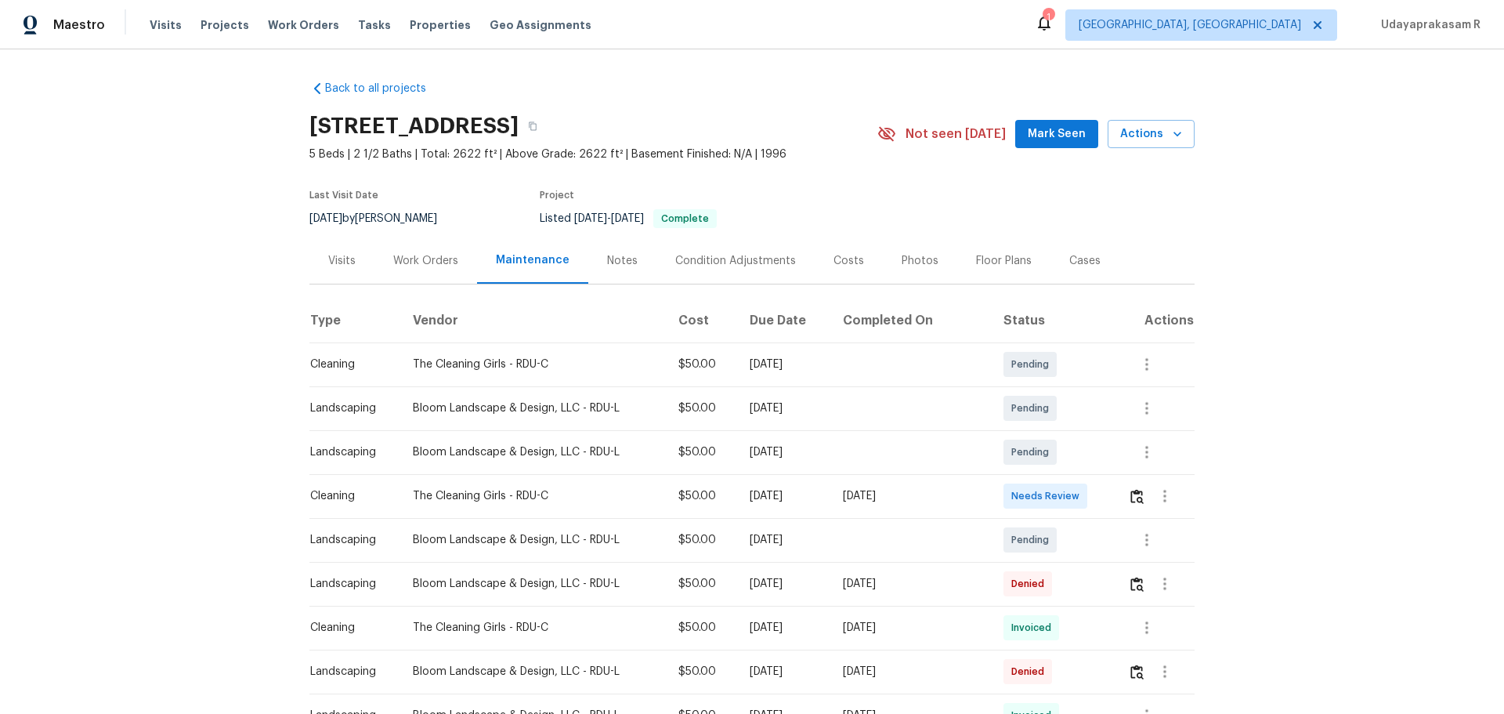
scroll to position [78, 0]
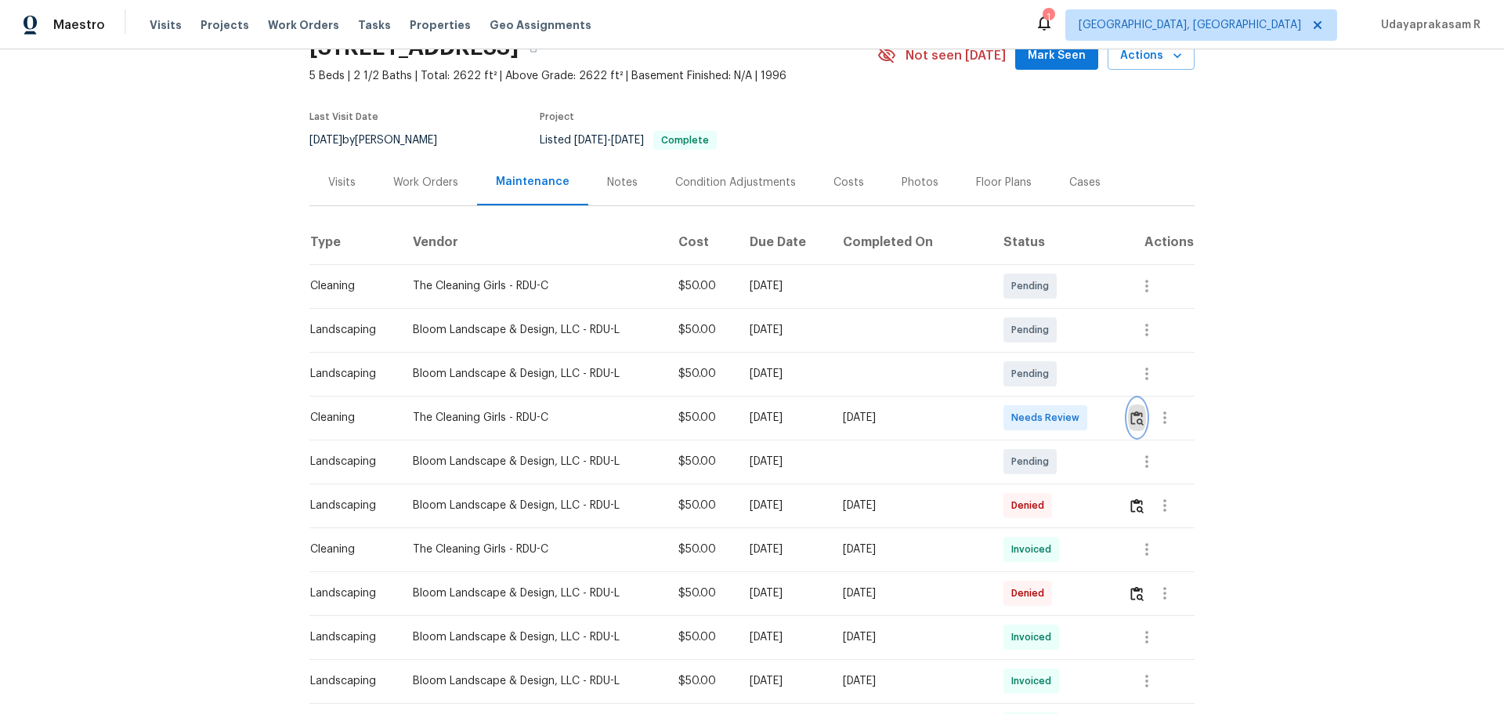
click at [1128, 433] on button "button" at bounding box center [1137, 418] width 18 height 38
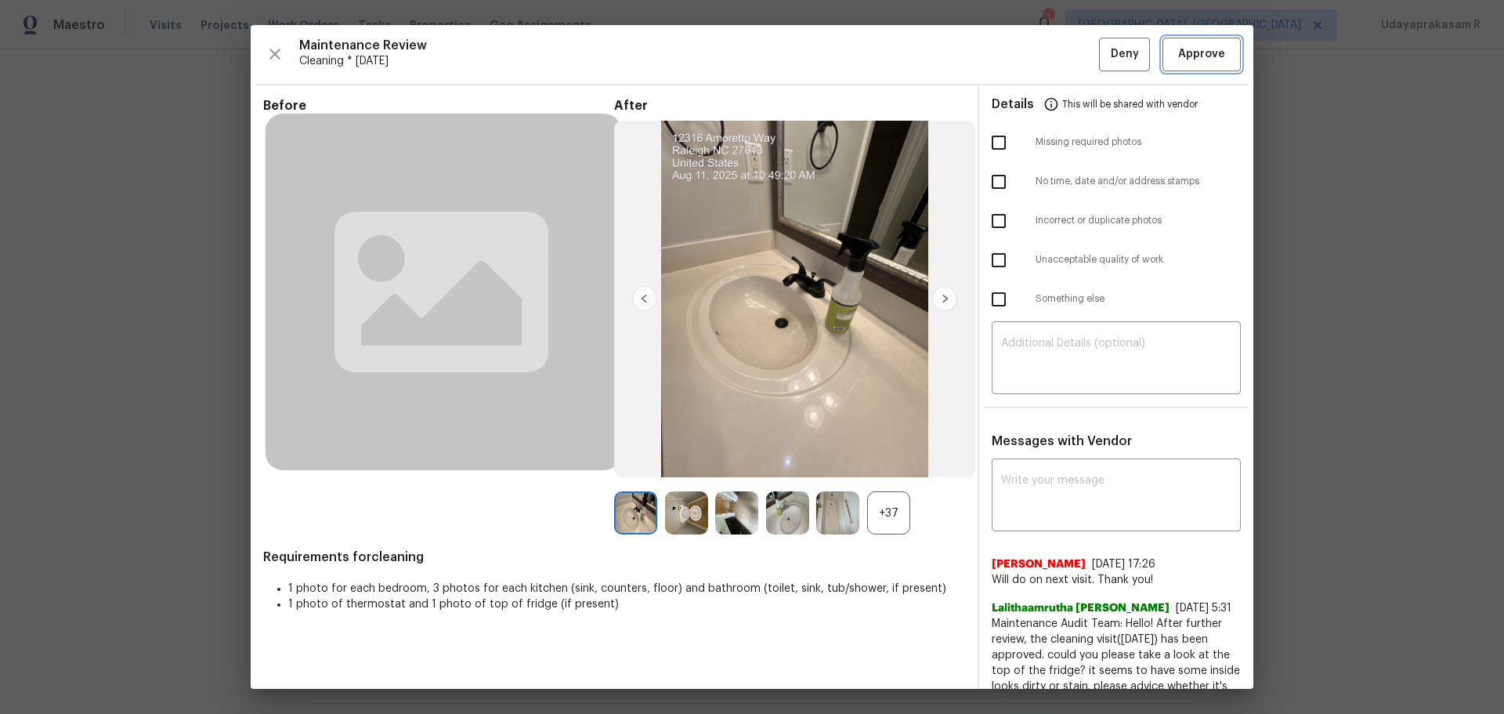
click at [1208, 51] on span "Approve" at bounding box center [1201, 55] width 47 height 20
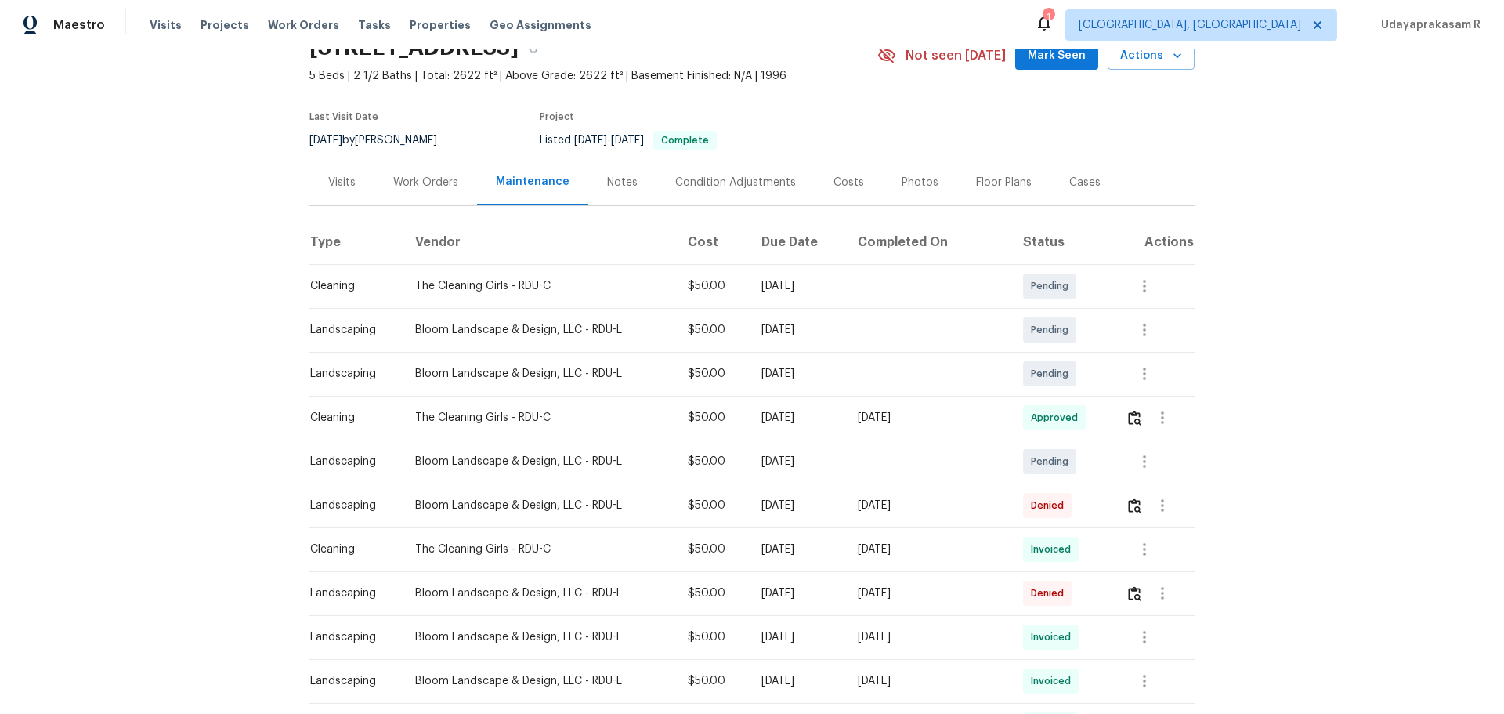
click at [1338, 269] on div "Back to all projects 12316 Amoretto Way, Raleigh, NC 27613 5 Beds | 2 1/2 Baths…" at bounding box center [752, 381] width 1504 height 664
